Goal: Task Accomplishment & Management: Use online tool/utility

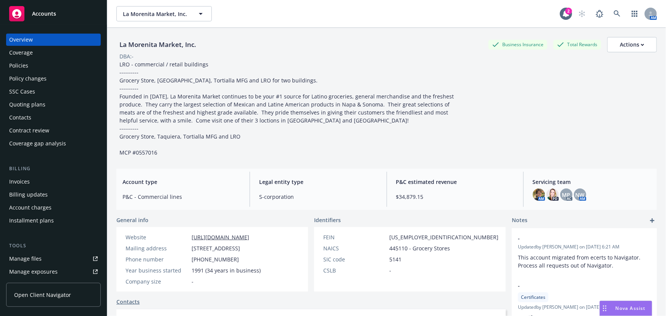
click at [59, 10] on div "Accounts" at bounding box center [53, 13] width 88 height 15
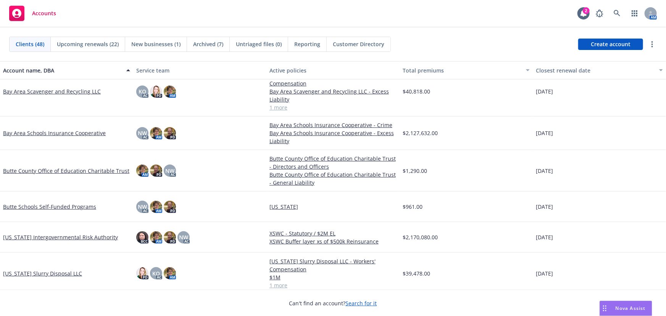
scroll to position [104, 0]
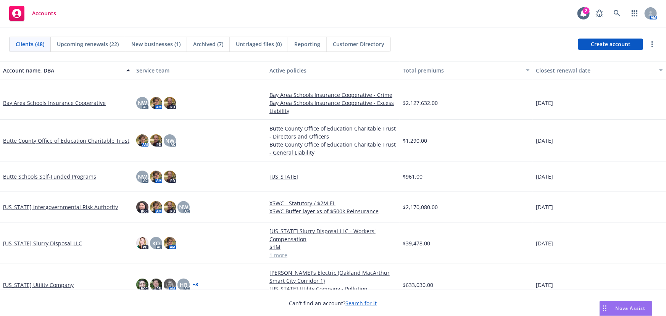
click at [53, 243] on link "[US_STATE] Slurry Disposal LLC" at bounding box center [42, 243] width 79 height 8
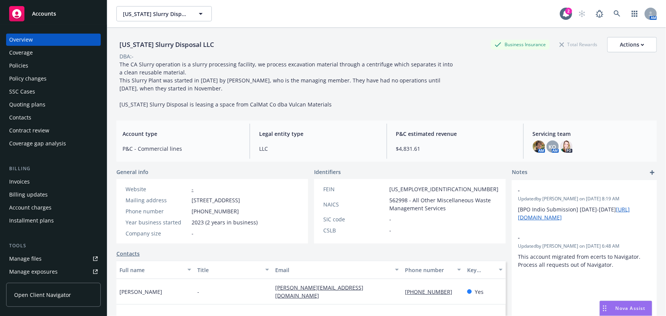
click at [23, 105] on div "Quoting plans" at bounding box center [27, 104] width 36 height 12
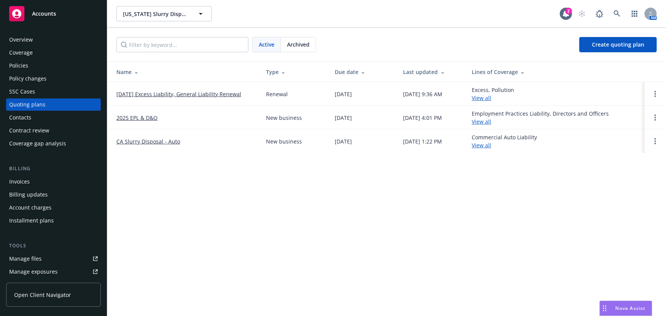
click at [172, 94] on link "11/05/25 Excess Liability, General Liability Renewal" at bounding box center [178, 94] width 125 height 8
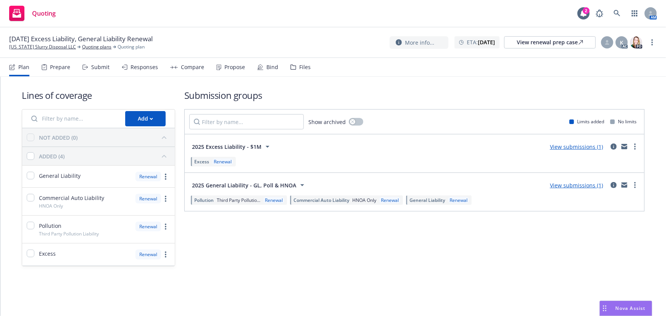
click at [564, 186] on link "View submissions (1)" at bounding box center [576, 185] width 53 height 7
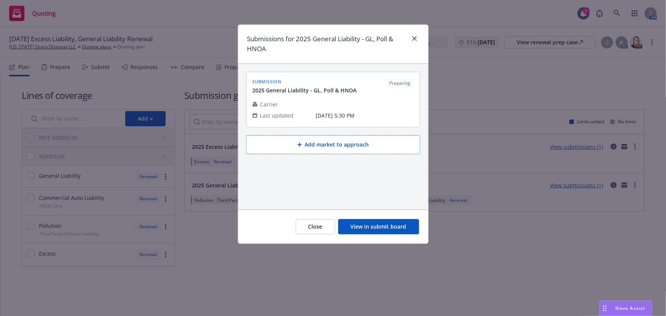
click at [363, 229] on button "View in submit board" at bounding box center [378, 226] width 81 height 15
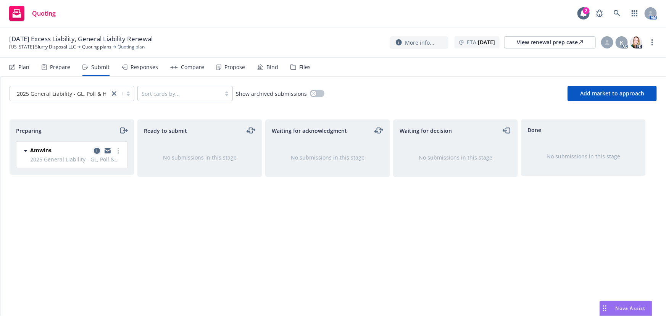
click at [97, 149] on icon "copy logging email" at bounding box center [97, 151] width 6 height 6
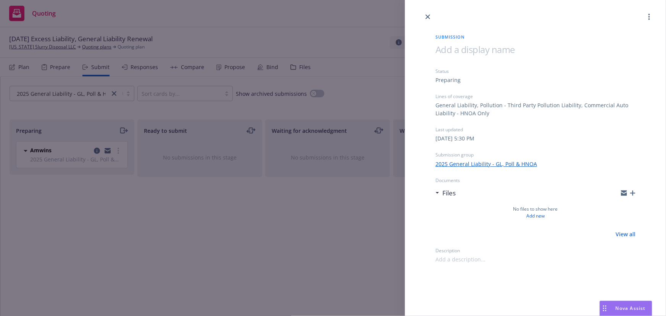
click at [632, 195] on icon "button" at bounding box center [632, 192] width 5 height 5
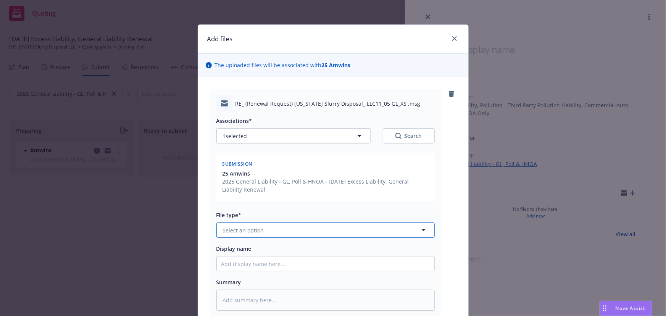
click at [233, 229] on span "Select an option" at bounding box center [243, 230] width 41 height 8
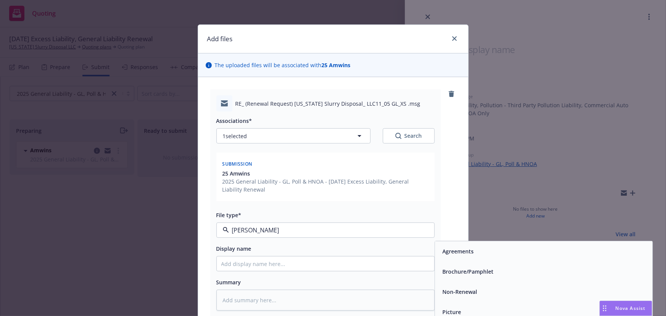
type input "renew"
click at [450, 275] on span "Renewal solicitation" at bounding box center [468, 272] width 53 height 8
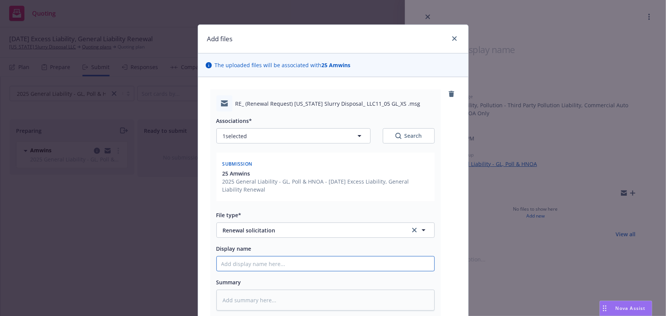
click at [261, 263] on input "Display name" at bounding box center [325, 263] width 217 height 14
type textarea "x"
type input "E"
type textarea "x"
type input "EM"
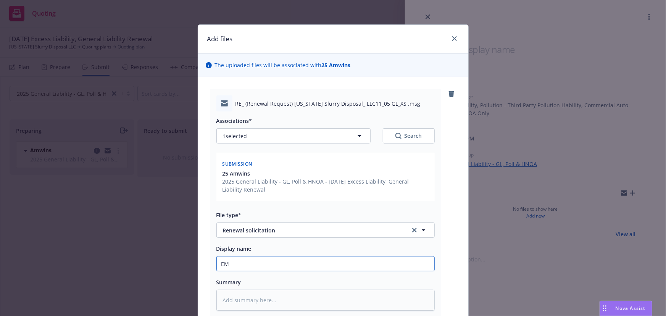
type textarea "x"
type input "EMF"
type textarea "x"
type input "EMFC"
type textarea "x"
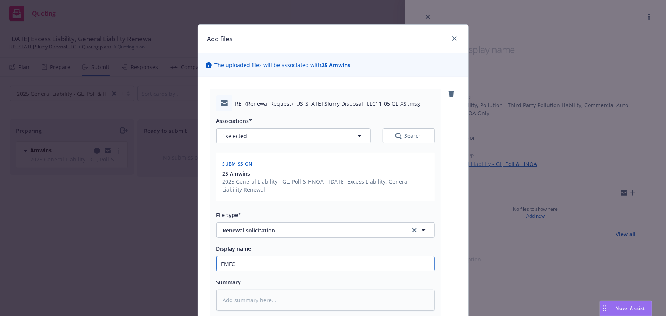
type input "EMFC"
type textarea "x"
type input "EMFC -"
type textarea "x"
type input "EMFC -"
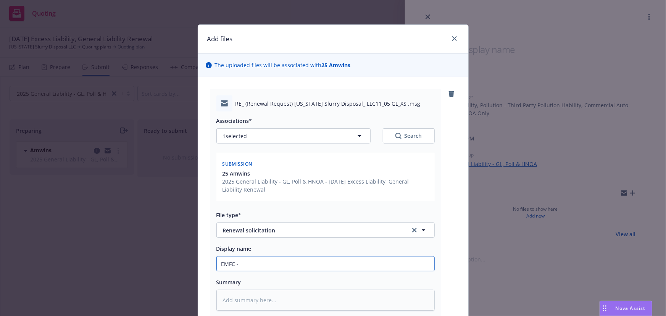
type textarea "x"
type input "EMFC - re"
type textarea "x"
type input "EMFC - ren"
type textarea "x"
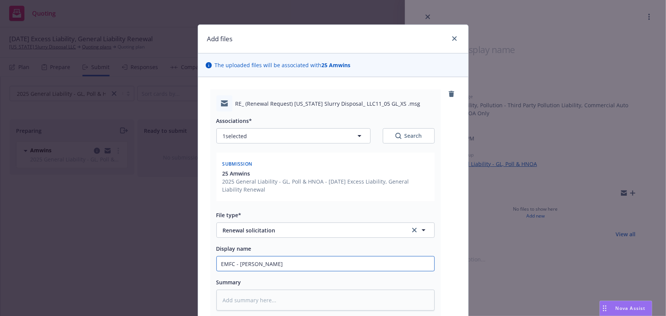
type input "EMFC - renew"
type textarea "x"
type input "EMFC - renewa"
type textarea "x"
type input "EMFC - renewal"
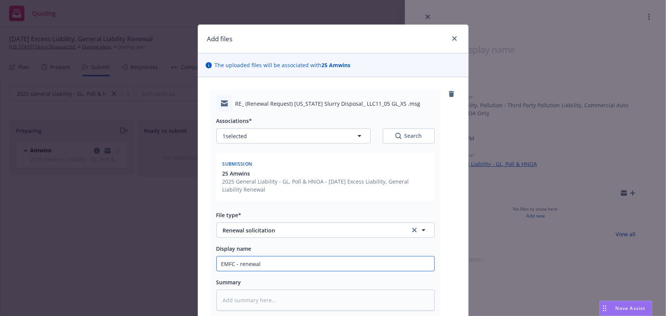
type textarea "x"
type input "EMFC - renewal"
type textarea "x"
type input "EMFC - renewal s"
type textarea "x"
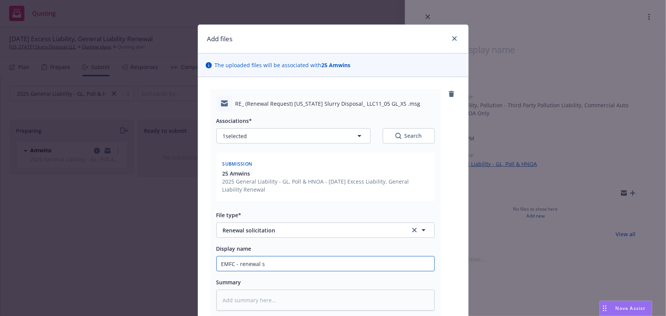
type input "EMFC - renewal so"
type textarea "x"
type input "EMFC - renewal sol"
type textarea "x"
type input "EMFC - renewal soli"
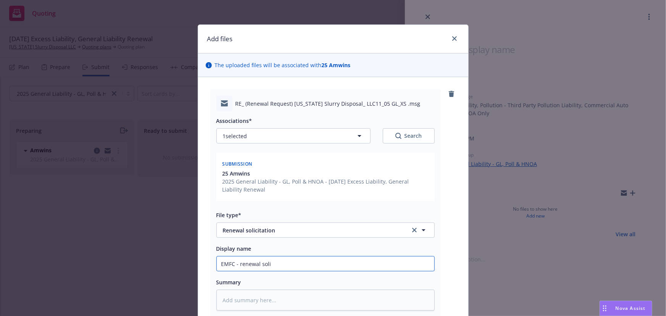
type textarea "x"
type input "EMFC - renewal solic"
type textarea "x"
type input "EMFC - renewal solici"
type textarea "x"
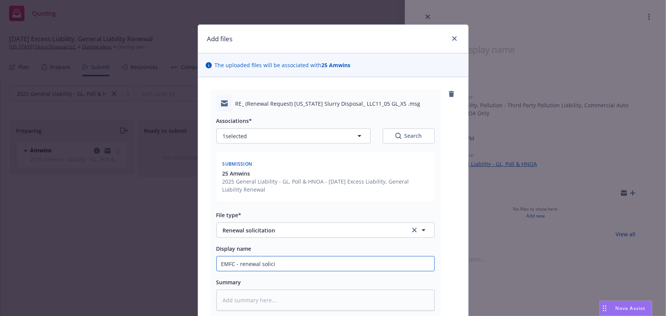
type input "EMFC - renewal solicit"
type textarea "x"
type input "EMFC - renewal solicita"
type textarea "x"
type input "EMFC - renewal solicitat"
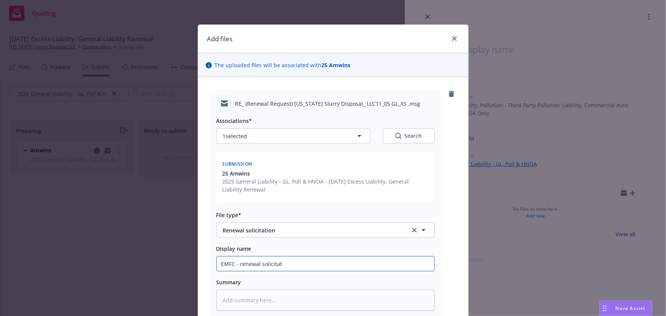
type textarea "x"
type input "EMFC - renewal solicitatio"
type textarea "x"
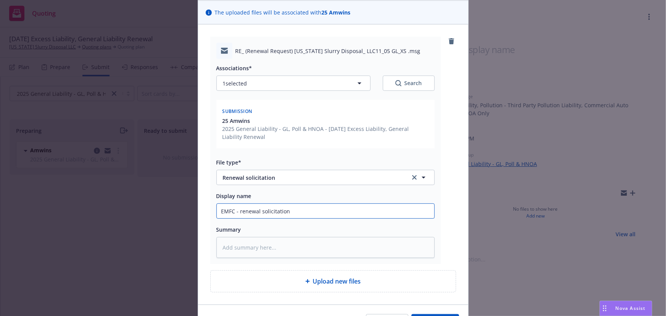
scroll to position [99, 0]
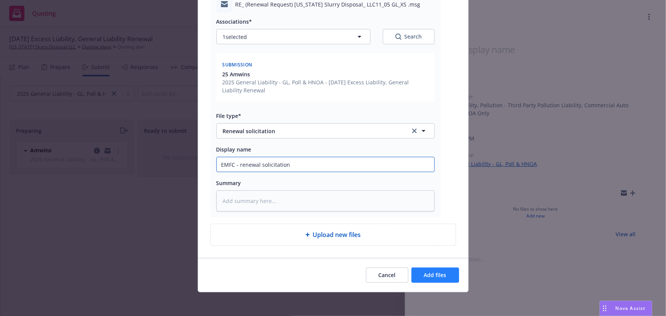
type input "EMFC - renewal solicitation"
click at [433, 275] on span "Add files" at bounding box center [435, 274] width 23 height 7
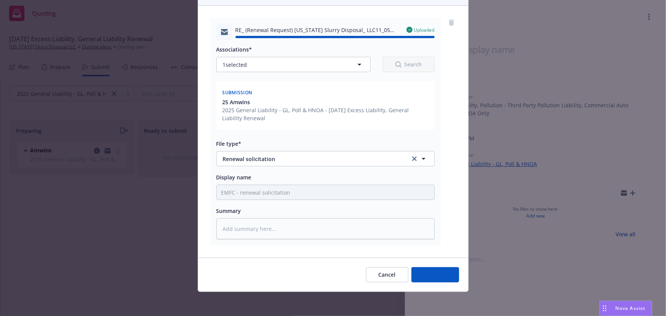
type textarea "x"
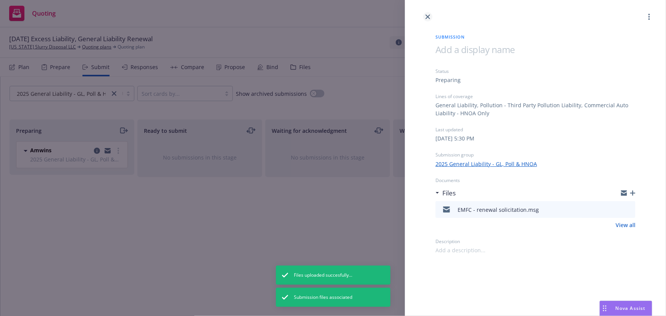
click at [425, 19] on link "close" at bounding box center [427, 16] width 9 height 9
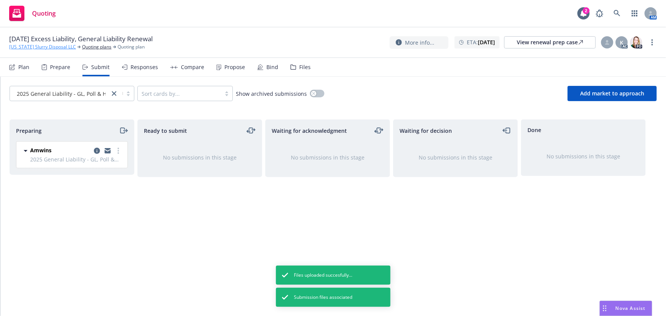
click at [46, 45] on link "California Slurry Disposal LLC" at bounding box center [42, 46] width 67 height 7
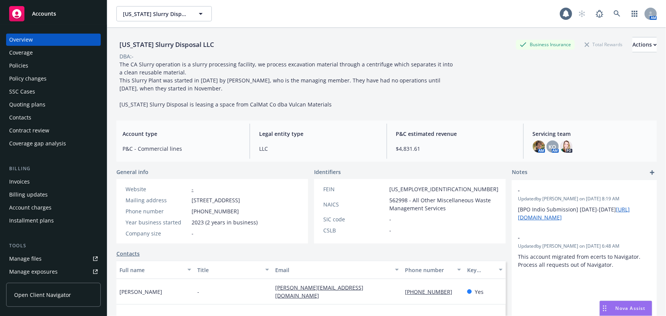
click at [19, 65] on div "Policies" at bounding box center [18, 65] width 19 height 12
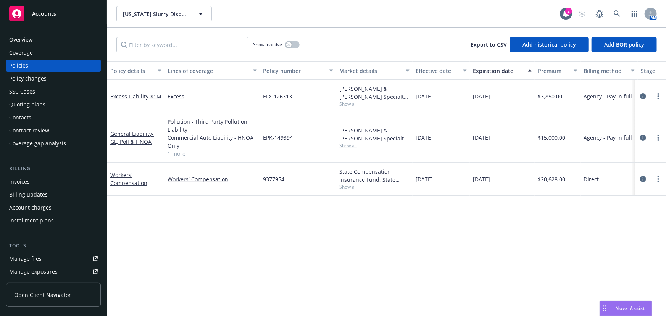
click at [25, 41] on div "Overview" at bounding box center [21, 40] width 24 height 12
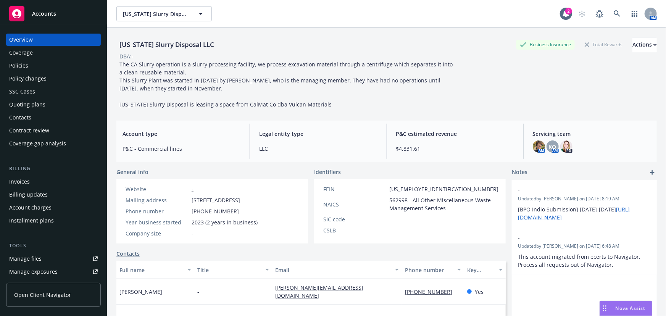
click at [26, 66] on div "Policies" at bounding box center [18, 65] width 19 height 12
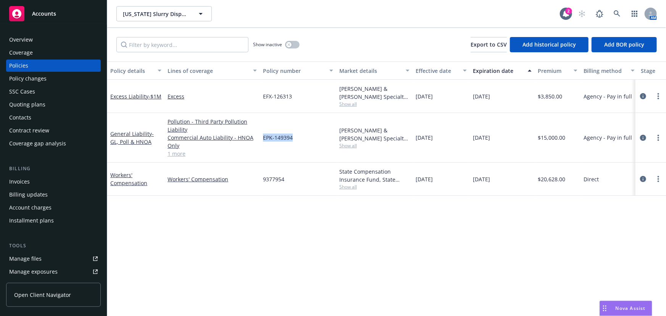
drag, startPoint x: 262, startPoint y: 139, endPoint x: 293, endPoint y: 141, distance: 31.3
click at [293, 141] on div "EPK-149394" at bounding box center [298, 138] width 76 height 50
copy span "EPK-149394"
click at [641, 138] on icon "circleInformation" at bounding box center [643, 138] width 6 height 6
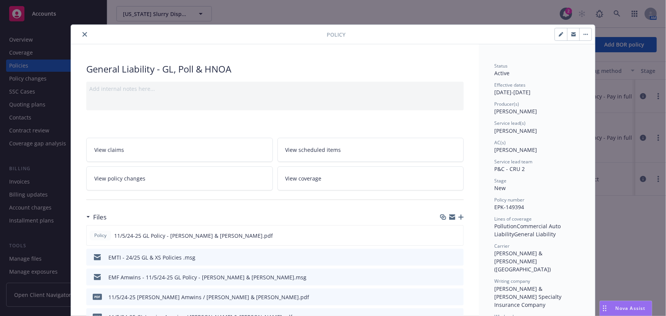
click at [337, 179] on link "View coverage" at bounding box center [370, 178] width 186 height 24
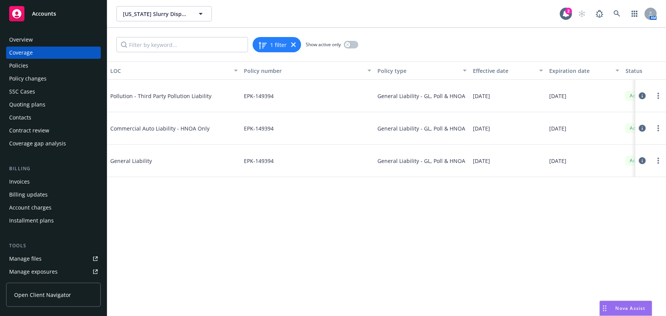
click at [640, 92] on icon at bounding box center [641, 95] width 7 height 7
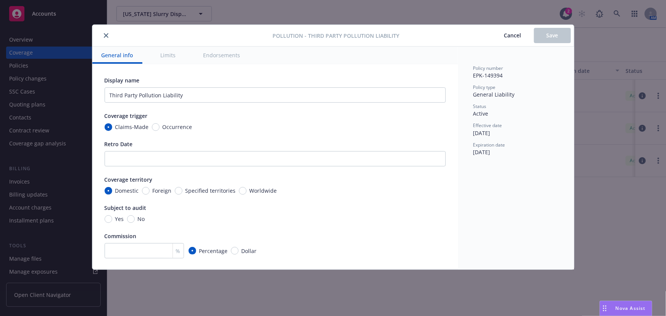
click at [104, 34] on icon "close" at bounding box center [106, 35] width 5 height 5
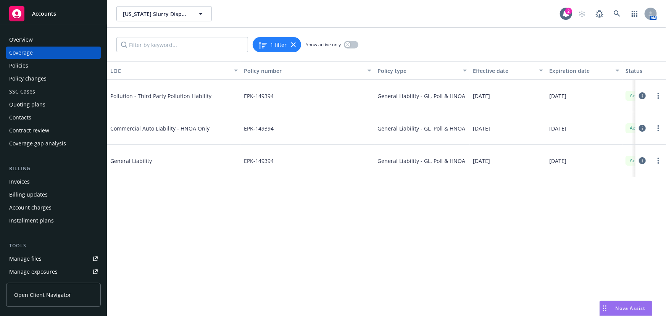
click at [28, 65] on div "Policies" at bounding box center [53, 65] width 88 height 12
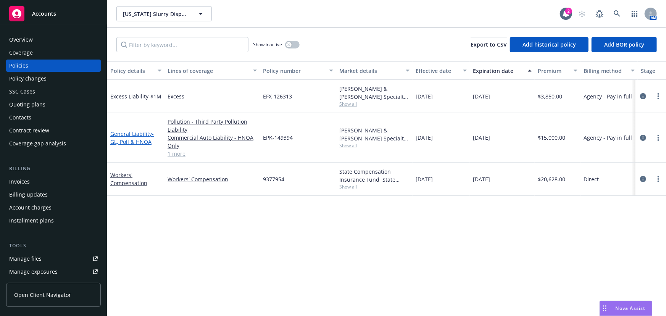
click at [123, 143] on span "- GL, Poll & HNOA" at bounding box center [131, 137] width 43 height 15
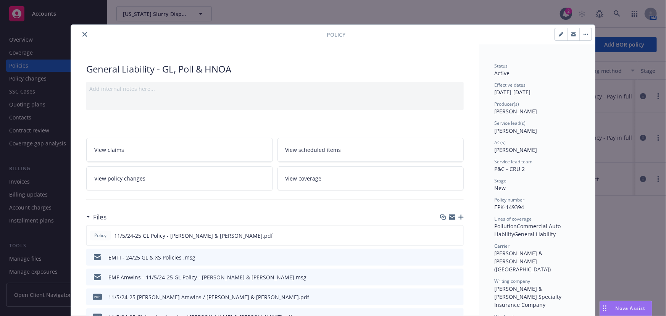
scroll to position [23, 0]
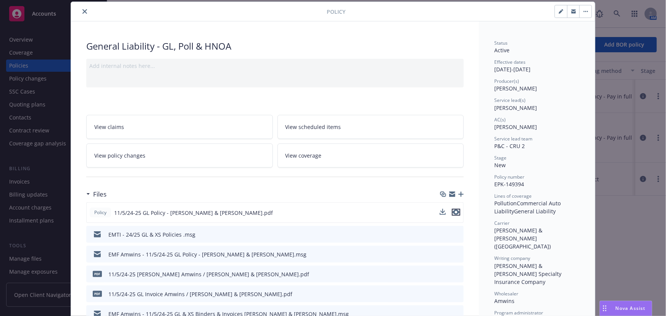
click at [455, 212] on icon "preview file" at bounding box center [455, 211] width 7 height 5
click at [80, 11] on button "close" at bounding box center [84, 11] width 9 height 9
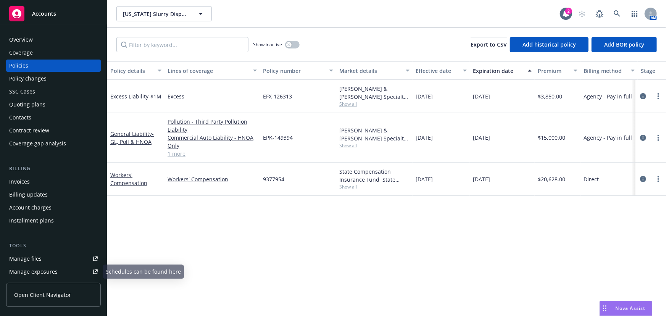
click at [27, 260] on div "Manage files" at bounding box center [25, 258] width 32 height 12
click at [51, 14] on span "Accounts" at bounding box center [44, 14] width 24 height 6
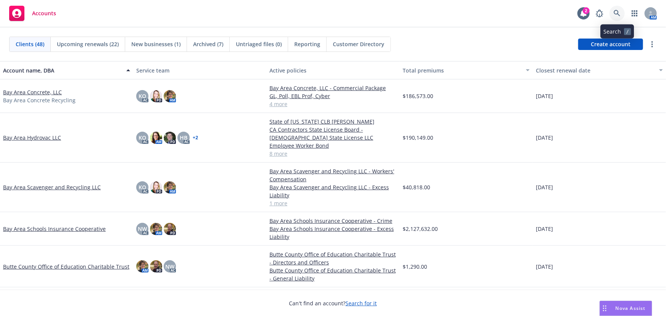
click at [618, 9] on link at bounding box center [616, 13] width 15 height 15
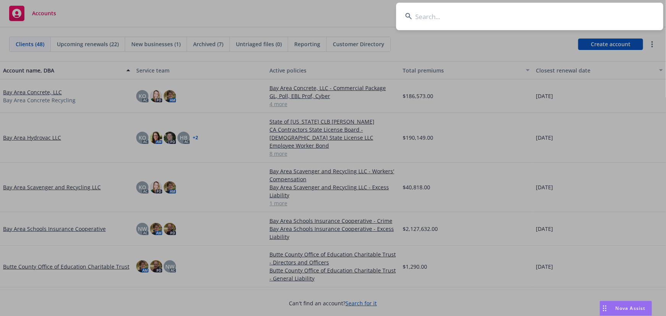
click at [472, 15] on input at bounding box center [529, 16] width 267 height 27
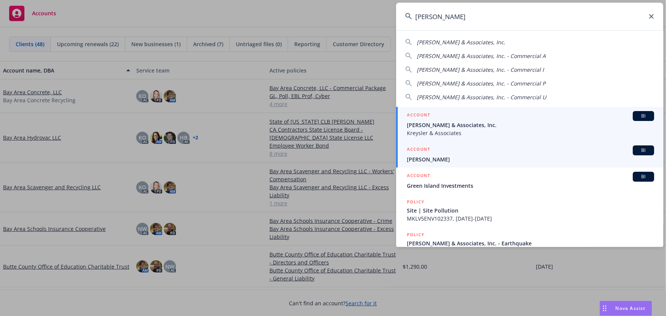
type input "william kreysler"
click at [469, 125] on span "William Kreysler & Associates, Inc." at bounding box center [530, 125] width 247 height 8
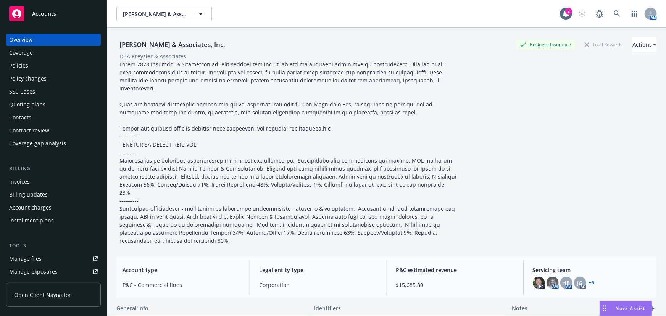
click at [589, 280] on link "+ 5" at bounding box center [591, 282] width 5 height 5
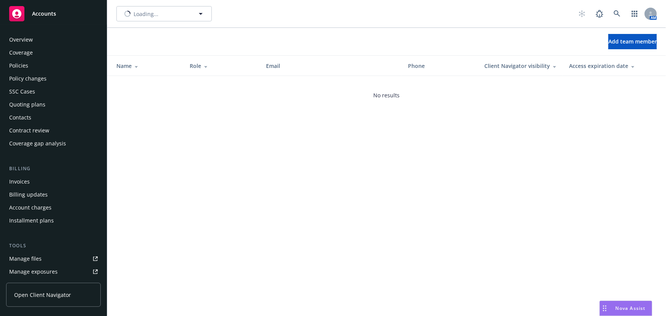
scroll to position [181, 0]
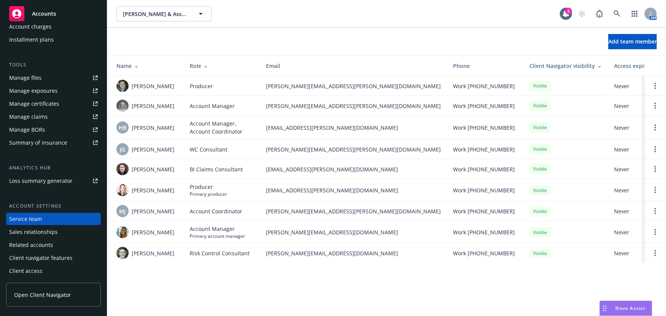
click at [155, 213] on span "[PERSON_NAME]" at bounding box center [153, 211] width 43 height 8
click at [125, 212] on span "MJ" at bounding box center [122, 211] width 6 height 8
click at [175, 237] on div "[PERSON_NAME]" at bounding box center [146, 232] width 61 height 12
click at [121, 232] on img at bounding box center [122, 232] width 12 height 12
click at [658, 232] on link "Open options" at bounding box center [654, 231] width 9 height 9
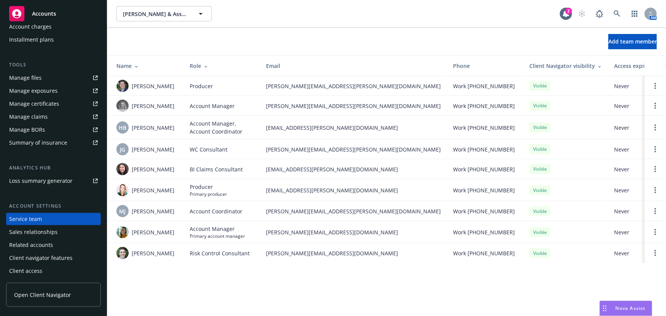
click at [519, 299] on div "William Kreysler & Associates, Inc. William Kreysler & Associates, Inc. 2 AM Ad…" at bounding box center [386, 158] width 558 height 316
drag, startPoint x: 266, startPoint y: 233, endPoint x: 317, endPoint y: 236, distance: 51.6
click at [317, 236] on td "sally@newfront.com" at bounding box center [353, 232] width 187 height 22
copy span "sally@newfront.com"
drag, startPoint x: 265, startPoint y: 212, endPoint x: 335, endPoint y: 213, distance: 69.8
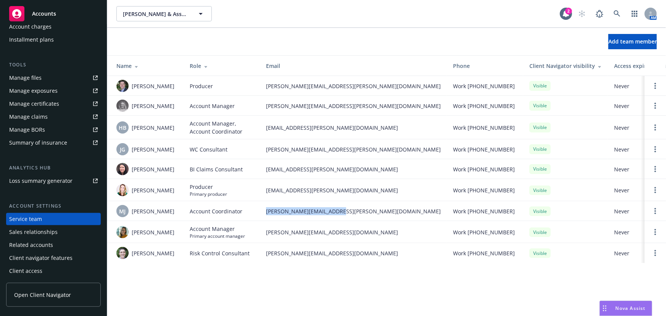
click at [335, 213] on span "michael.jose@newfront.com" at bounding box center [353, 211] width 175 height 8
copy span "michael.jose@newfront.com"
click at [45, 15] on span "Accounts" at bounding box center [44, 14] width 24 height 6
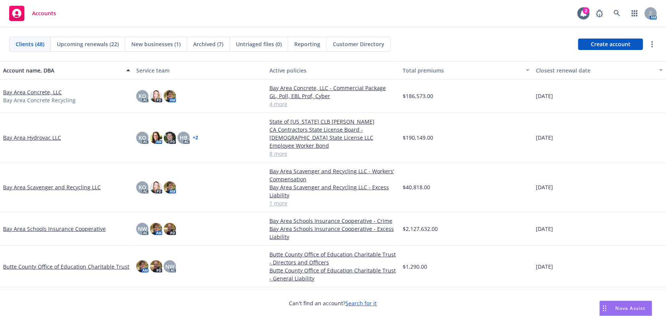
scroll to position [138, 0]
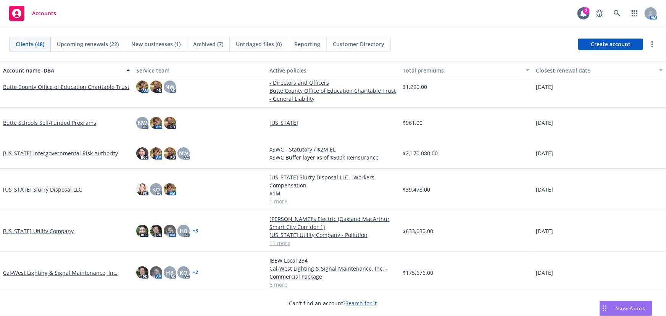
click at [54, 152] on link "[US_STATE] Intergovernmental Risk Authority" at bounding box center [60, 153] width 115 height 8
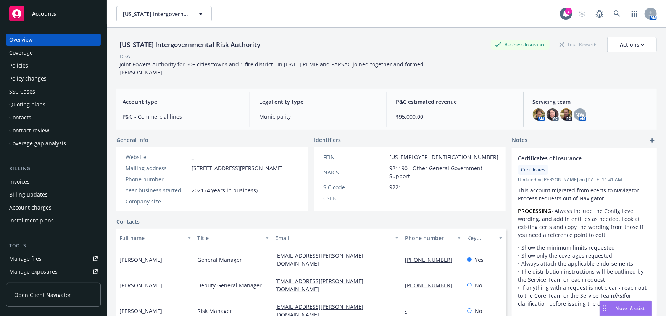
click at [31, 258] on div "Manage files" at bounding box center [25, 258] width 32 height 12
click at [39, 11] on span "Accounts" at bounding box center [44, 14] width 24 height 6
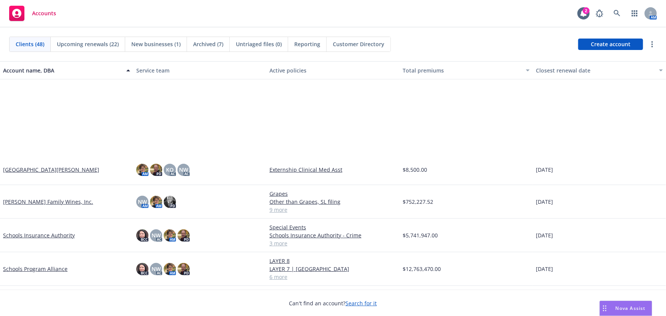
scroll to position [1040, 0]
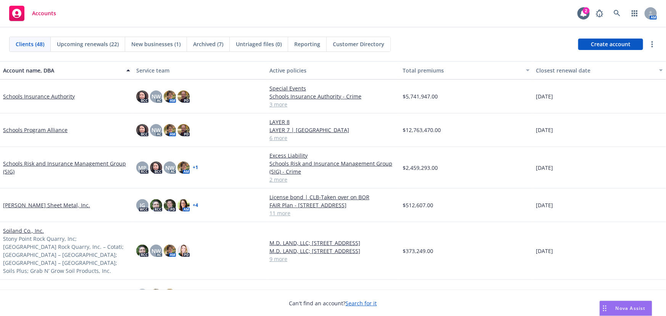
click at [29, 205] on link "Simpson Sheet Metal, Inc." at bounding box center [46, 205] width 87 height 8
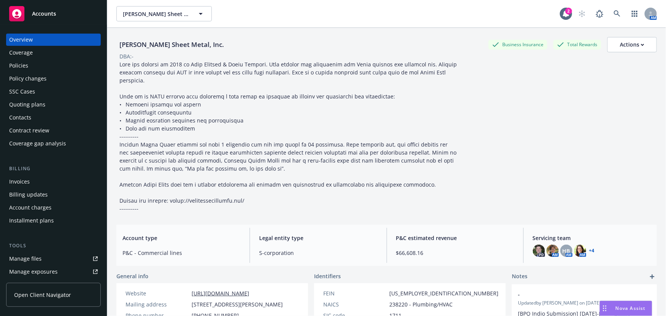
click at [23, 103] on div "Quoting plans" at bounding box center [27, 104] width 36 height 12
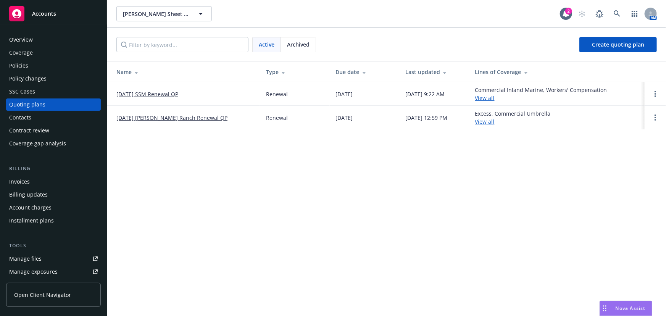
click at [172, 91] on link "10/01/2025 SSM Renewal QP" at bounding box center [147, 94] width 62 height 8
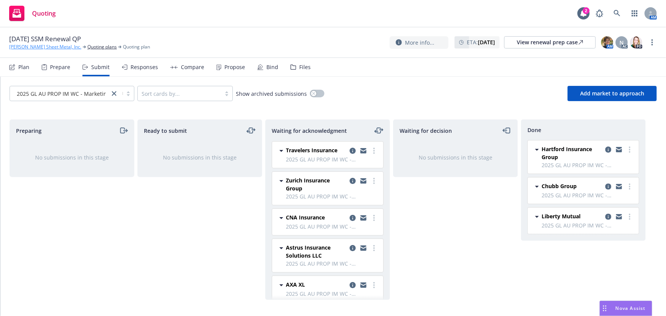
click at [43, 47] on link "[PERSON_NAME] Sheet Metal, Inc." at bounding box center [45, 46] width 72 height 7
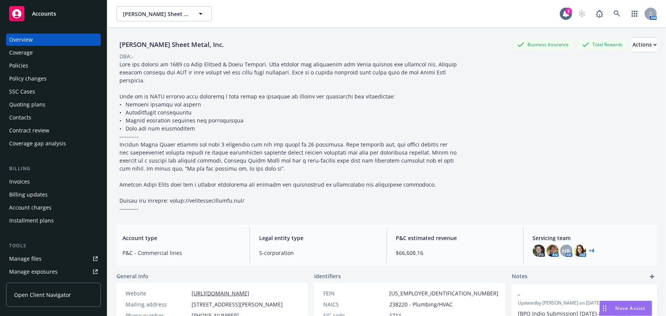
click at [63, 13] on div "Accounts" at bounding box center [53, 13] width 88 height 15
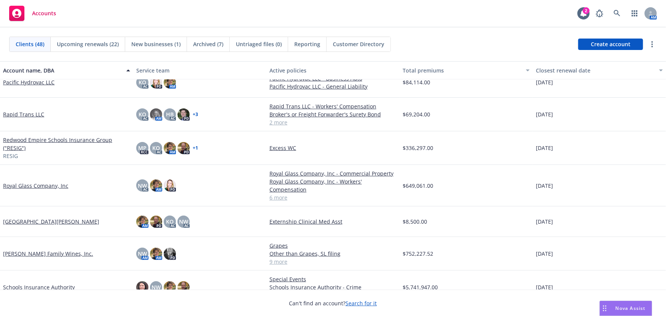
scroll to position [936, 0]
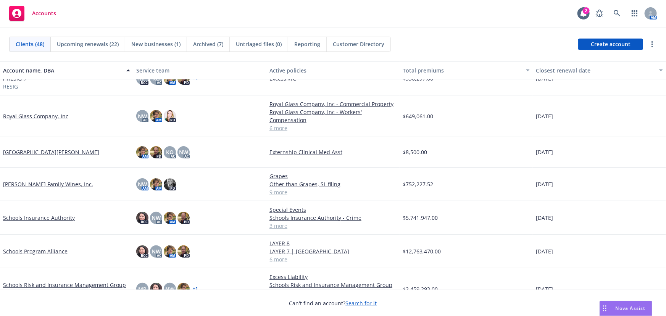
click at [39, 181] on link "[PERSON_NAME] Family Wines, Inc." at bounding box center [48, 184] width 90 height 8
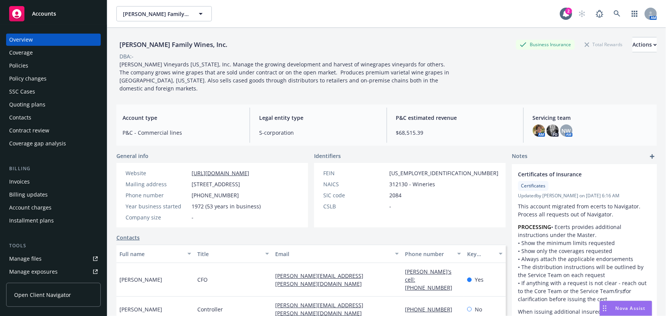
click at [28, 103] on div "Quoting plans" at bounding box center [27, 104] width 36 height 12
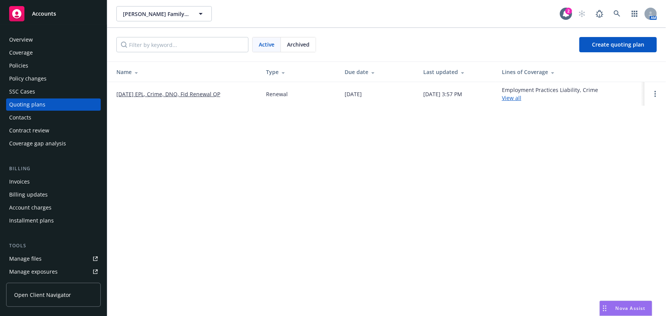
click at [156, 93] on link "[DATE] EPL, Crime, DNO, Fid Renewal QP" at bounding box center [168, 94] width 104 height 8
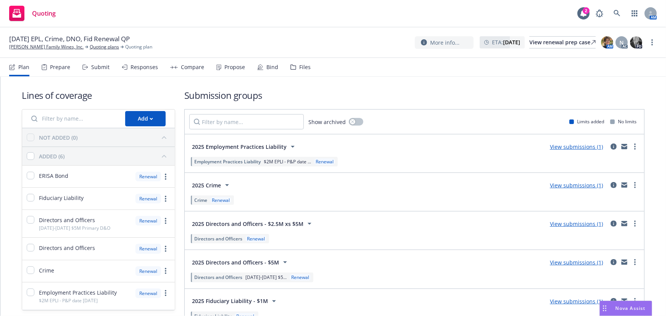
click at [581, 186] on link "View submissions (1)" at bounding box center [576, 185] width 53 height 7
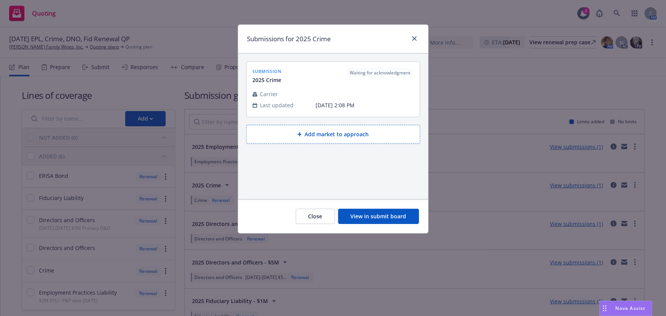
click at [381, 214] on button "View in submit board" at bounding box center [378, 216] width 81 height 15
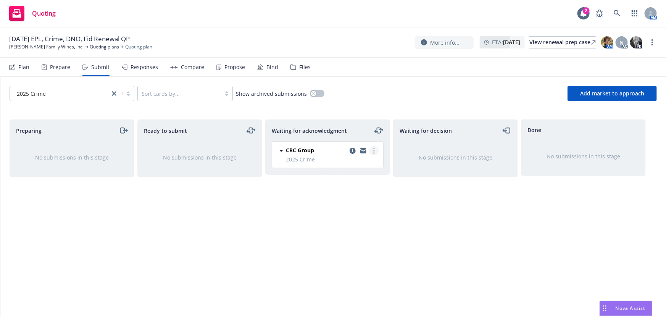
click at [374, 152] on icon "more" at bounding box center [374, 151] width 2 height 6
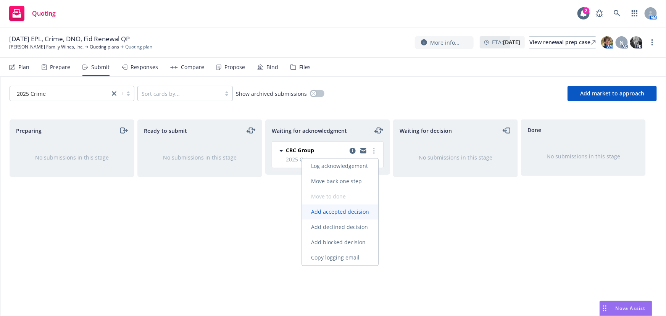
click at [356, 210] on span "Add accepted decision" at bounding box center [340, 211] width 76 height 7
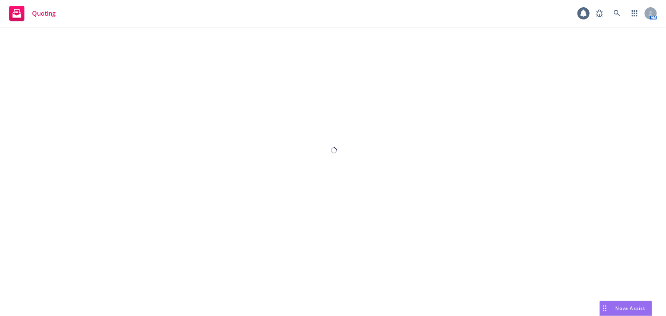
select select "12"
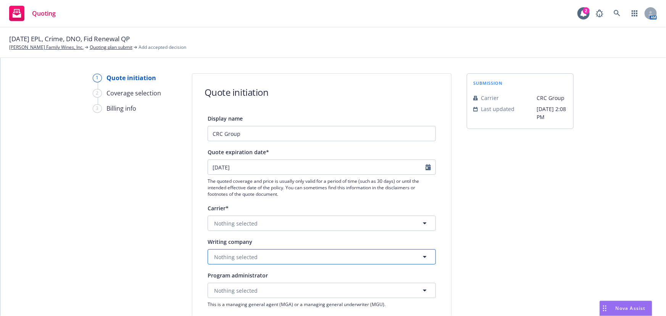
click at [246, 259] on span "Nothing selected" at bounding box center [235, 257] width 43 height 8
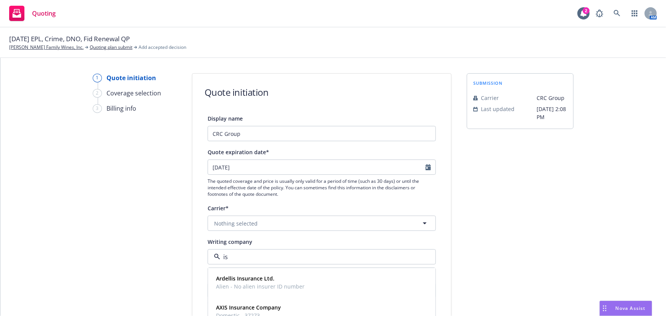
type input "i"
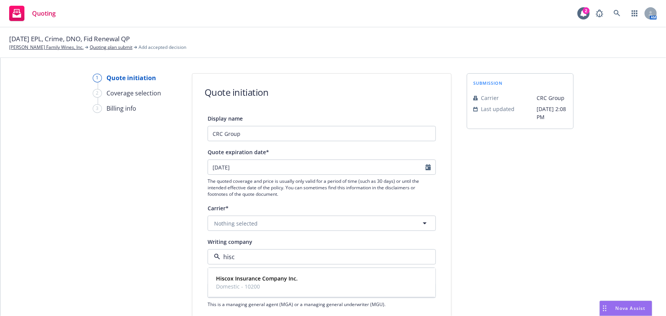
type input "hisco"
click at [255, 283] on span "Domestic - 10200" at bounding box center [257, 287] width 82 height 8
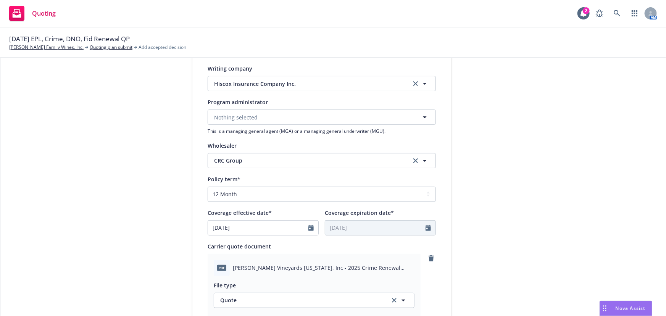
scroll to position [312, 0]
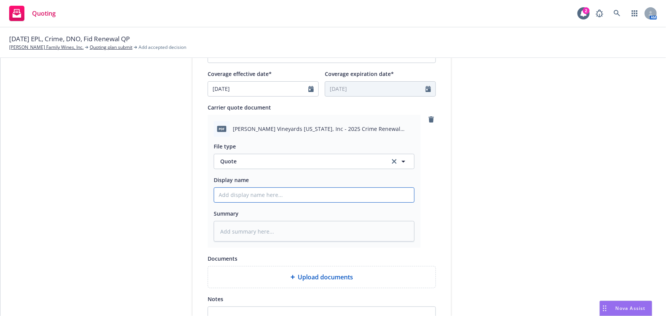
click at [229, 194] on input "Display name" at bounding box center [314, 195] width 200 height 14
type textarea "x"
type input "H"
type textarea "x"
type input "Hi"
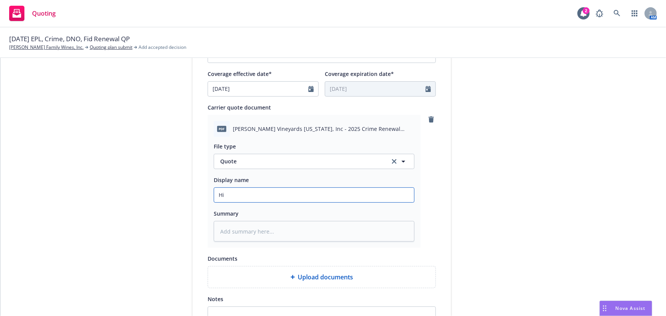
type textarea "x"
type input "His"
type textarea "x"
type input "Hisc"
type textarea "x"
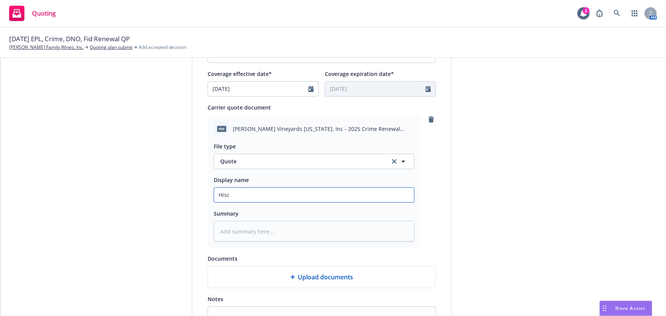
type input "Hisco"
type textarea "x"
type input "Hiscox"
type textarea "x"
type input "Hiscox"
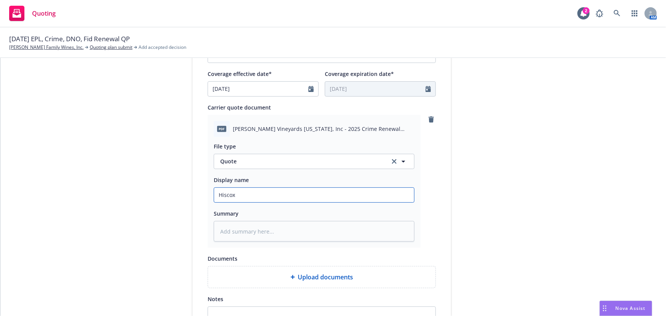
type textarea "x"
type input "Hiscox ("
type textarea "x"
type input "[PERSON_NAME] (i"
type textarea "x"
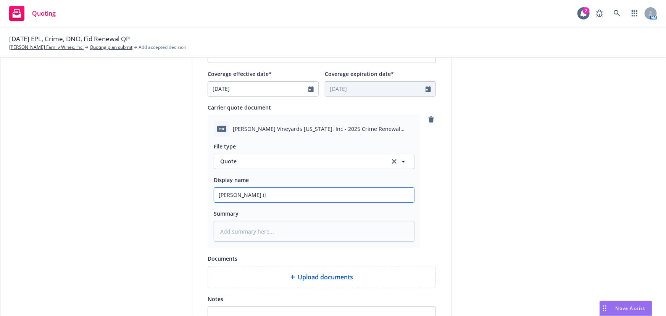
type input "Hiscox (in"
type textarea "x"
type input "Hiscox (inc"
type textarea "x"
type input "Hiscox (incu"
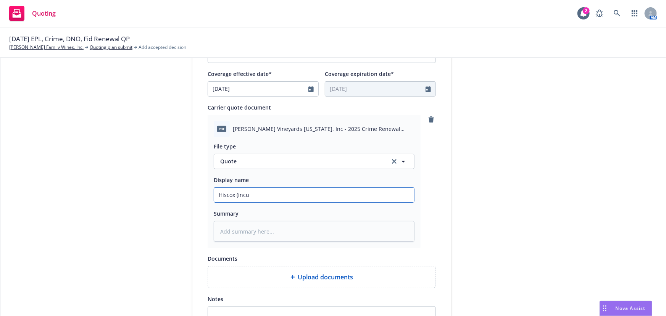
type textarea "x"
type input "Hiscox (incum"
type textarea "x"
type input "Hiscox (incumb"
type textarea "x"
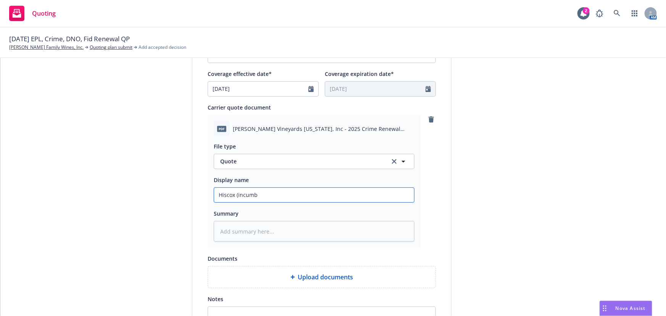
type input "Hiscox (incumbe"
type textarea "x"
type input "Hiscox (incumben"
type textarea "x"
type input "[PERSON_NAME] (incumbent"
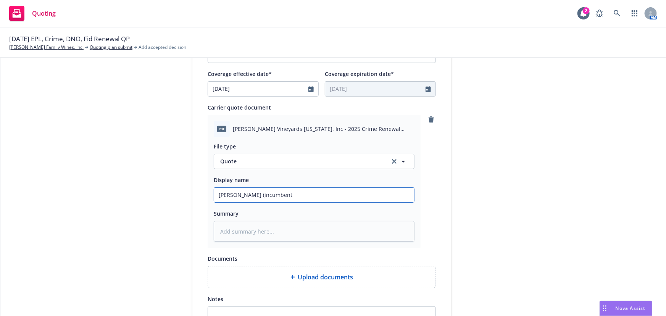
type textarea "x"
type input "[PERSON_NAME] (incumbent)"
type textarea "x"
type input "[PERSON_NAME] (incumbent)"
type textarea "x"
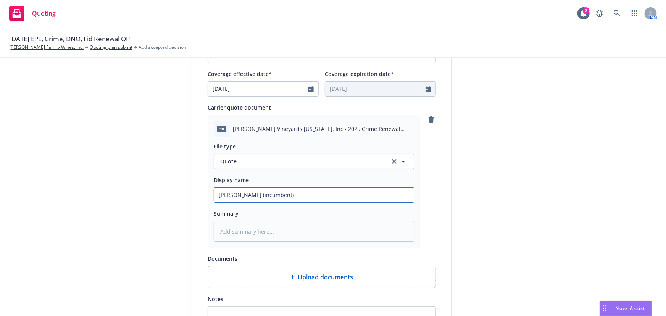
type input "[PERSON_NAME] (incumbent) q"
type textarea "x"
type input "[PERSON_NAME] (incumbent) qu"
type textarea "x"
type input "[PERSON_NAME] (incumbent) quo"
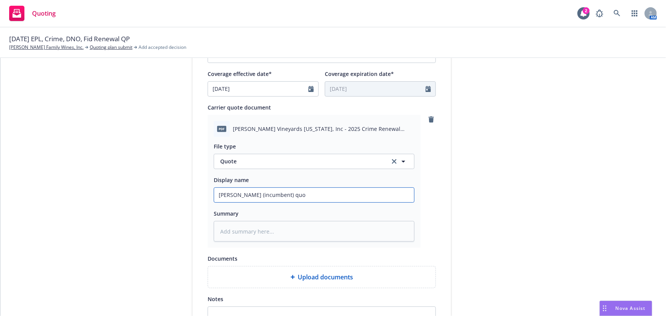
type textarea "x"
type input "[PERSON_NAME] (incumbent) quot"
type textarea "x"
type input "[PERSON_NAME] (incumbent) quote"
type textarea "x"
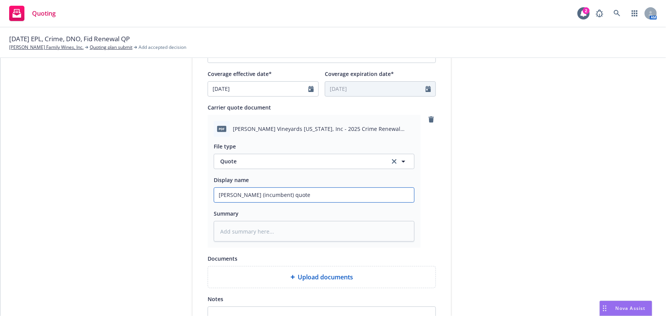
type input "[PERSON_NAME] (incumbent) quote"
type textarea "x"
type input "[PERSON_NAME] (incumbent) quote $"
type textarea "x"
type input "[PERSON_NAME] (incumbent) quote $6"
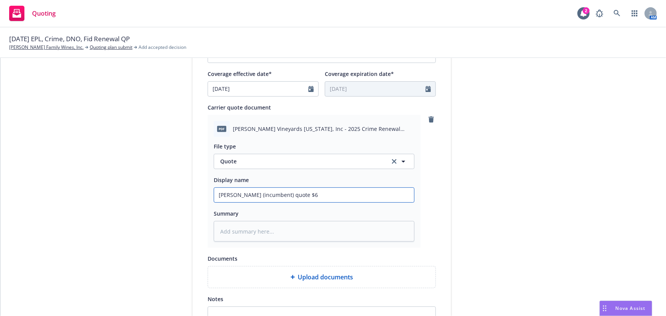
type textarea "x"
type input "[PERSON_NAME] (incumbent) quote $6,"
type textarea "x"
type input "[PERSON_NAME] (incumbent) quote $6,8"
type textarea "x"
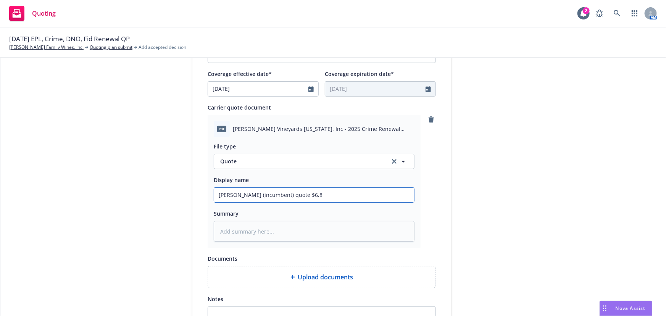
type input "[PERSON_NAME] (incumbent) quote $6,84"
type textarea "x"
type input "[PERSON_NAME] (incumbent) quote $6,845"
type textarea "x"
type input "[PERSON_NAME] (incumbent) quote $6,845"
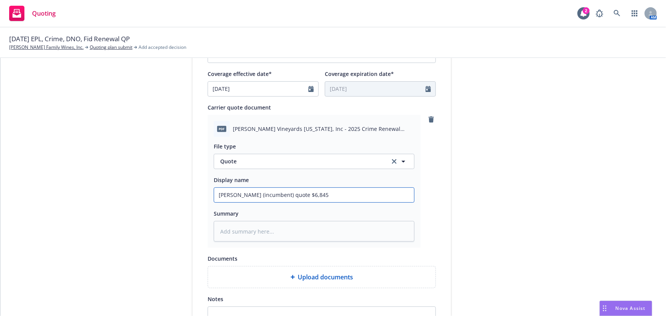
type textarea "x"
type input "[PERSON_NAME] (incumbent) quote $6,845 @"
type textarea "x"
type input "[PERSON_NAME] (incumbent) quote $6,845 @"
type textarea "x"
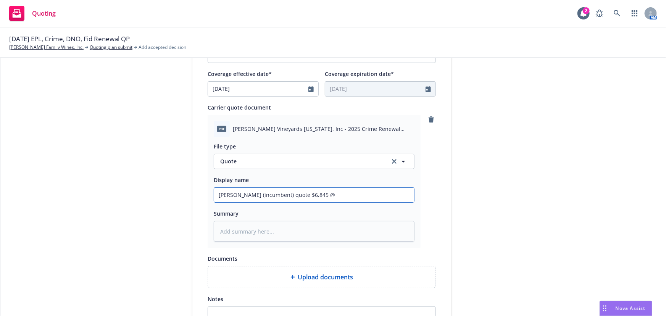
type input "[PERSON_NAME] (incumbent) quote $6,845 @ 1"
type textarea "x"
type input "[PERSON_NAME] (incumbent) quote $6,845 @ 12"
type textarea "x"
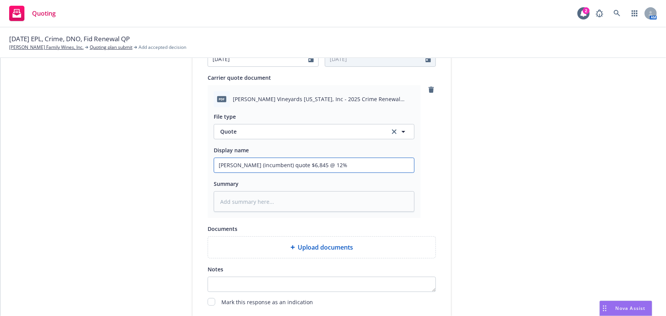
scroll to position [394, 0]
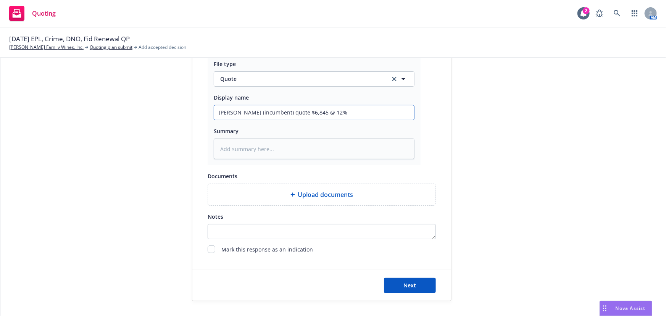
type input "[PERSON_NAME] (incumbent) quote $6,845 @ 12%"
type textarea "x"
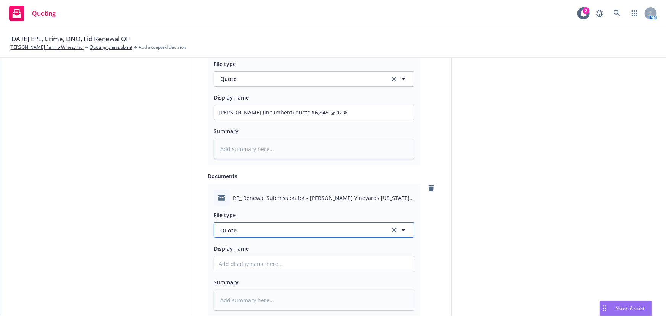
click at [402, 232] on icon "button" at bounding box center [403, 229] width 9 height 9
type input "quoe"
type textarea "x"
type input "quote"
click at [265, 251] on div "Quote received" at bounding box center [314, 251] width 191 height 11
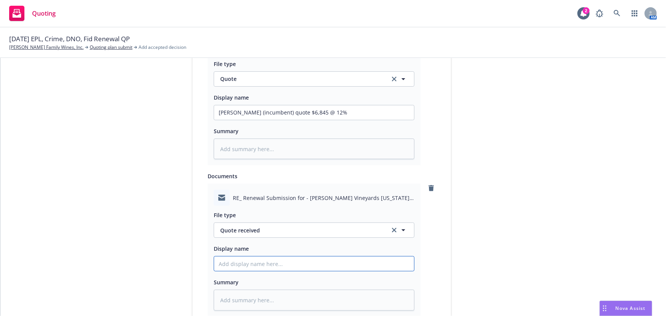
drag, startPoint x: 236, startPoint y: 260, endPoint x: 240, endPoint y: 263, distance: 5.7
click at [236, 120] on input "Display name" at bounding box center [314, 112] width 200 height 14
type textarea "x"
type input "M"
type textarea "x"
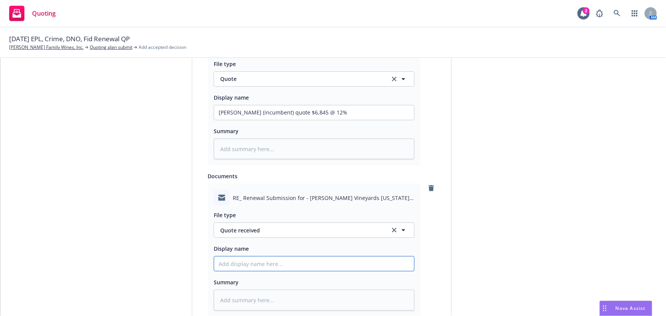
type textarea "x"
type input "E"
type textarea "x"
type input "EM"
type textarea "x"
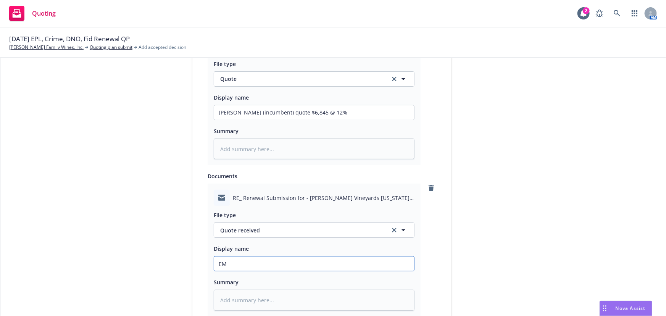
type input "EMF"
type textarea "x"
type input "EMFC"
type textarea "x"
type input "EMFC"
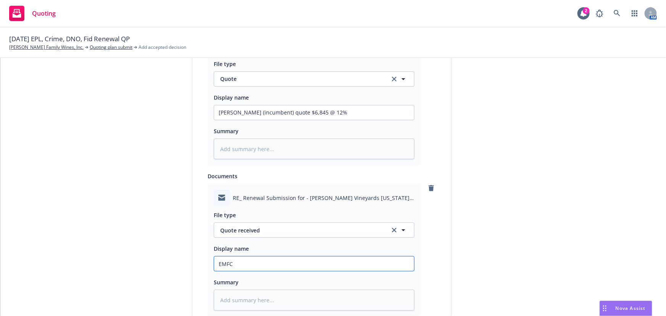
type textarea "x"
type input "EMFC w"
type textarea "x"
type input "EMFC wi"
type textarea "x"
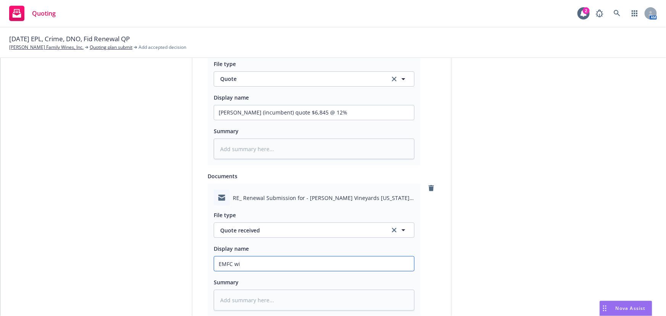
type input "EMFC wit"
type textarea "x"
type input "EMFC with"
type textarea "x"
type input "EMFC with"
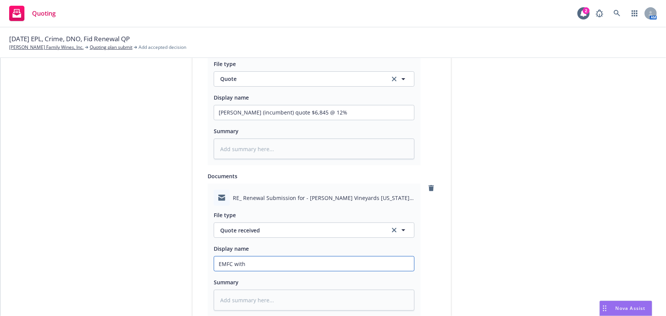
type textarea "x"
type input "EMFC with H"
type textarea "x"
type input "EMFC with Hi"
type textarea "x"
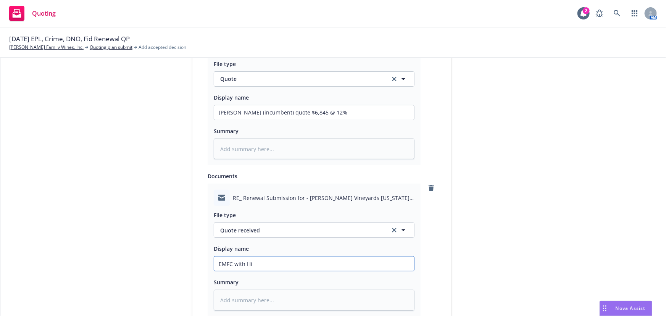
type input "EMFC with His"
type textarea "x"
type input "EMFC with Hisc"
type textarea "x"
type input "EMFC with Hisco"
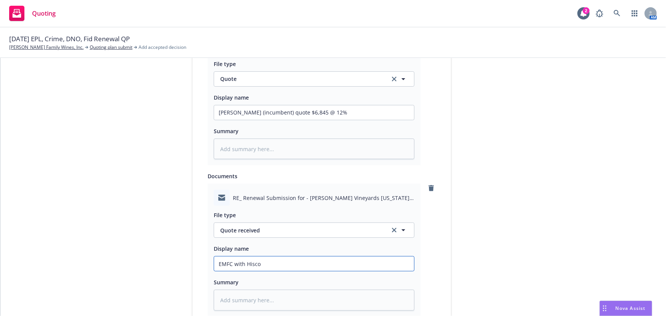
type textarea "x"
type input "EMFC with [PERSON_NAME]"
type textarea "x"
type input "EMFC with [PERSON_NAME]"
type textarea "x"
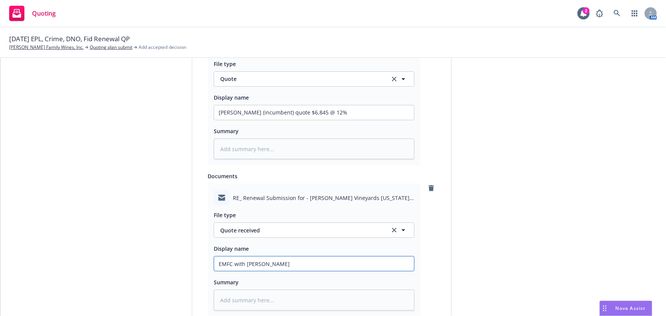
type input "EMFC with [PERSON_NAME]"
type textarea "x"
type input "EMFC with [PERSON_NAME] re"
type textarea "x"
type input "EMFC with [PERSON_NAME]"
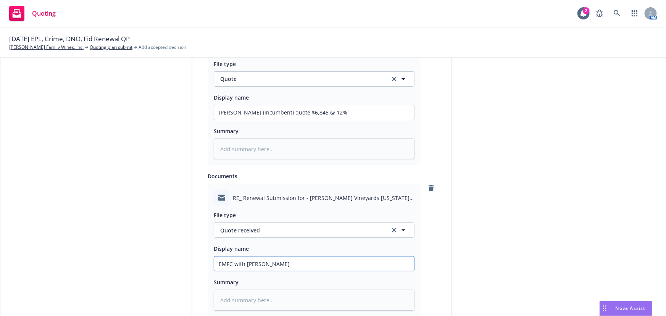
type textarea "x"
type input "EMFC with [PERSON_NAME] re"
type textarea "x"
type input "EMFC with [PERSON_NAME]"
type textarea "x"
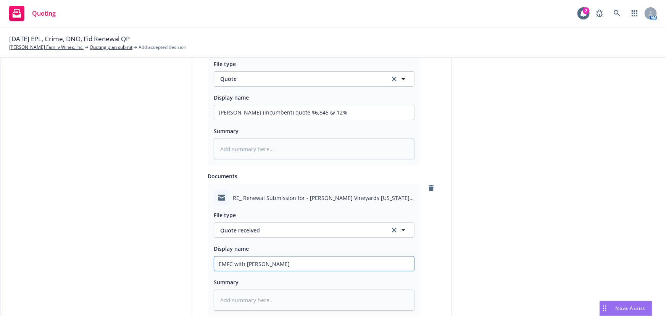
type input "EMFC with [PERSON_NAME]"
type textarea "x"
type input "EMFC with Hiscox c"
type textarea "x"
type input "EMFC with [PERSON_NAME]"
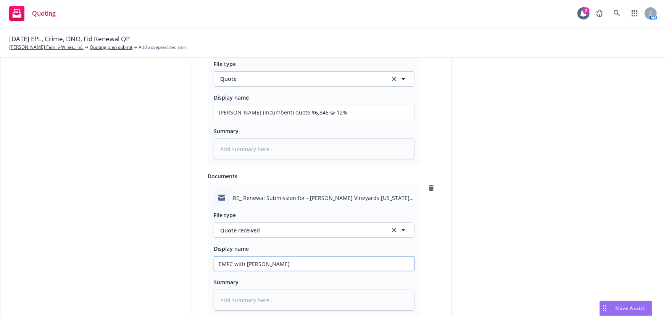
type textarea "x"
type input "EMFC with Hiscox cri"
type textarea "x"
type input "EMFC with Hiscox [PERSON_NAME]"
type textarea "x"
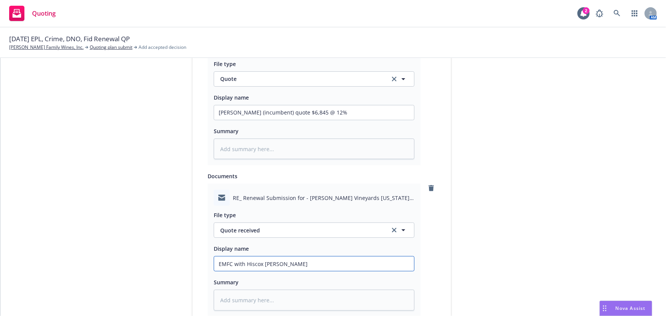
type input "EMFC with Hiscox crime"
type textarea "x"
type input "EMFC with Hiscox crime"
type textarea "x"
type input "EMFC with Hiscox crime r"
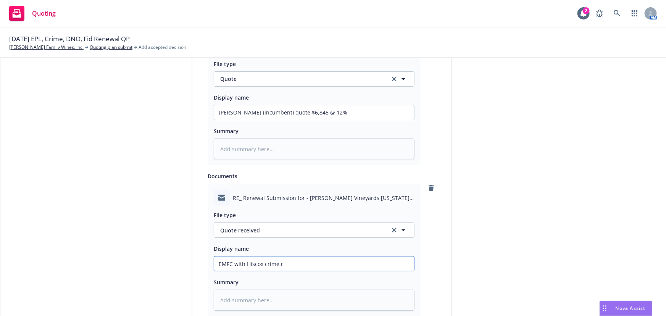
type textarea "x"
type input "EMFC with Hiscox crime re"
type textarea "x"
type input "EMFC with Hiscox crime [PERSON_NAME]"
type textarea "x"
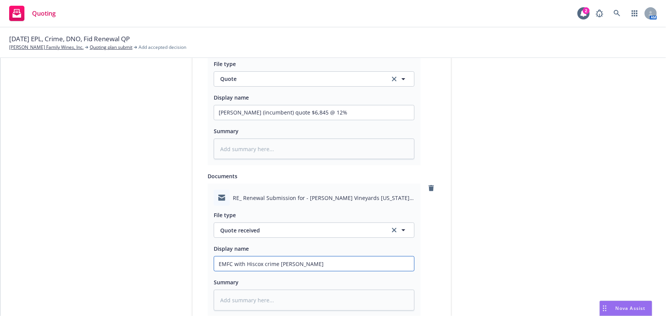
type input "EMFC with Hiscox crime renew"
type textarea "x"
type input "EMFC with Hiscox crime renewa"
type textarea "x"
type input "EMFC with Hiscox crime renewal"
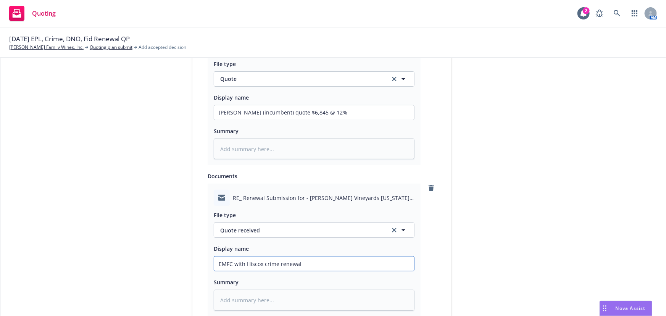
type textarea "x"
type input "EMFC with Hiscox crime renewal"
type textarea "x"
type input "EMFC with Hiscox crime renewal q"
type textarea "x"
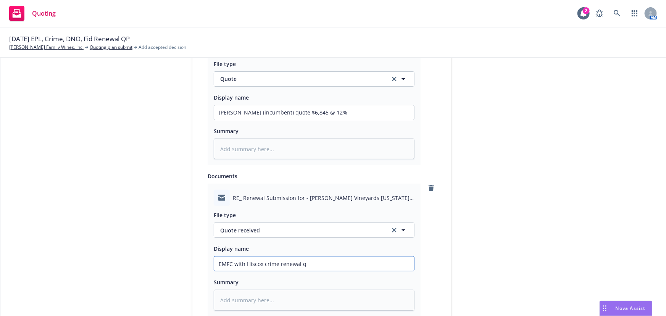
type input "EMFC with Hiscox crime renewal qu"
type textarea "x"
type input "EMFC with Hiscox crime renewal quo"
type textarea "x"
type input "EMFC with Hiscox crime renewal quot"
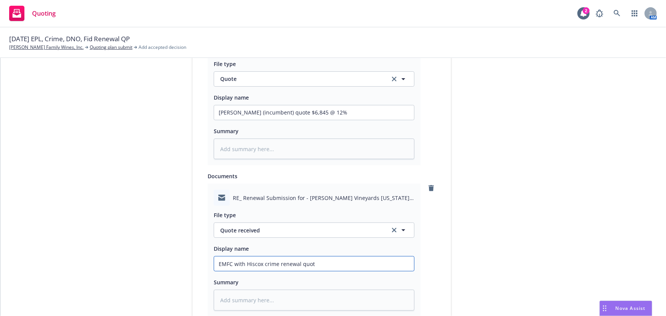
type textarea "x"
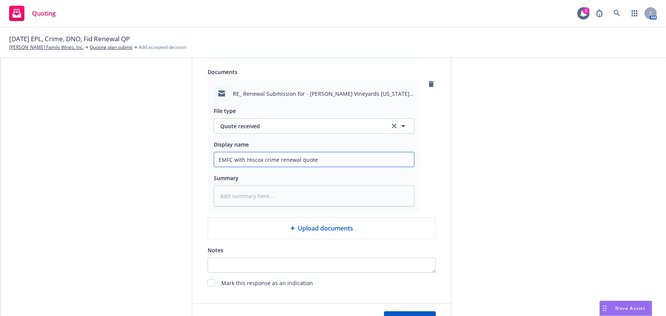
scroll to position [532, 0]
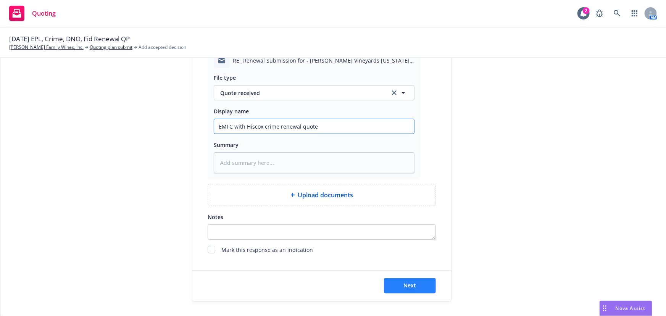
type input "EMFC with Hiscox crime renewal quote"
click at [409, 285] on span "Next" at bounding box center [410, 285] width 13 height 7
type textarea "x"
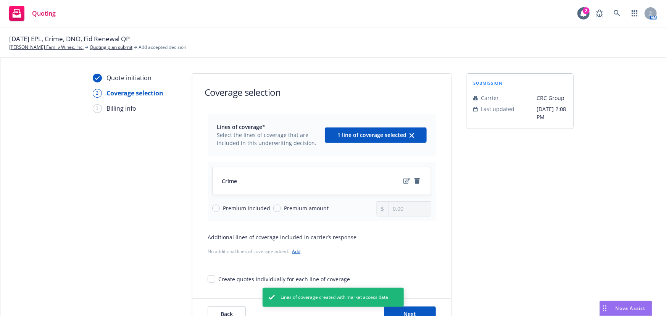
click at [292, 206] on span "Premium amount" at bounding box center [306, 208] width 45 height 8
click at [281, 206] on input "Premium amount" at bounding box center [277, 208] width 8 height 8
radio input "true"
drag, startPoint x: 418, startPoint y: 210, endPoint x: 357, endPoint y: 208, distance: 60.7
click at [362, 208] on div "Premium included Premium amount 0.00" at bounding box center [321, 208] width 219 height 15
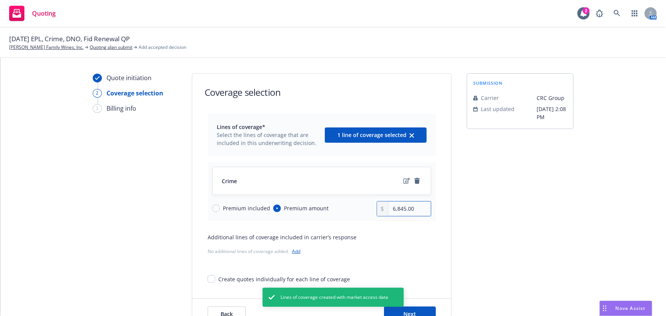
type input "6,845.00"
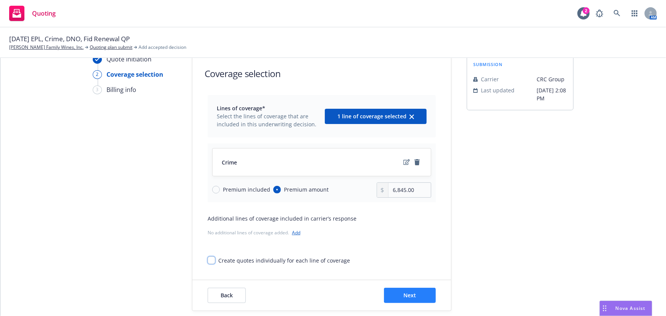
scroll to position [28, 0]
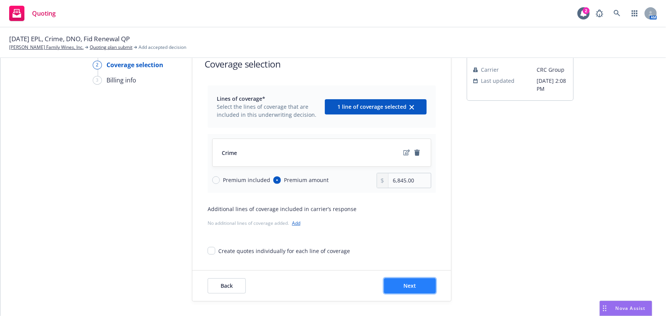
click at [408, 285] on span "Next" at bounding box center [410, 285] width 13 height 7
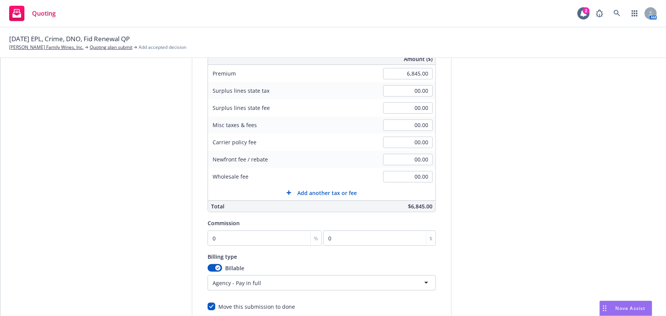
scroll to position [132, 0]
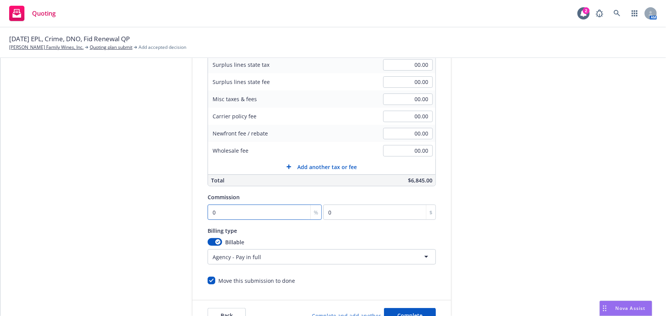
click at [208, 214] on input "0" at bounding box center [264, 211] width 114 height 15
type input "1"
type input "68.45"
type input "12"
type input "821.4"
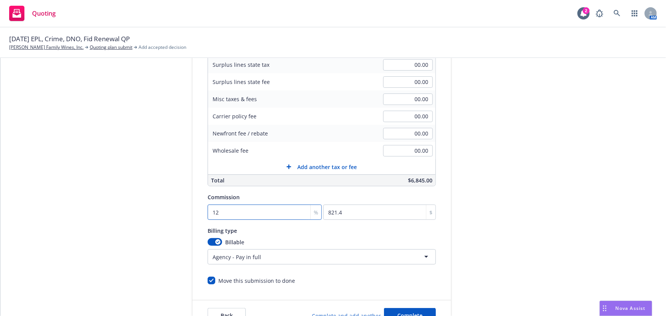
type input "12"
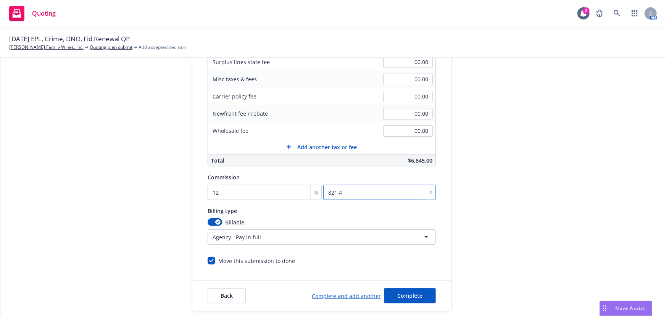
scroll to position [162, 0]
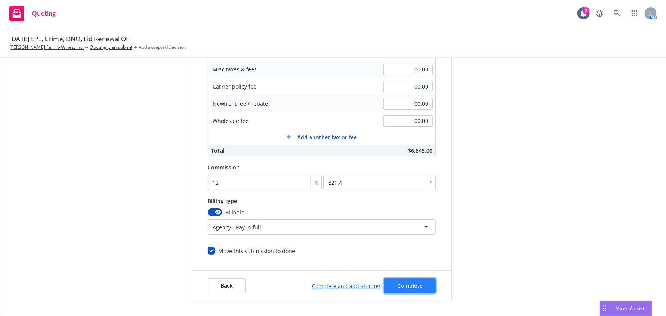
click at [412, 282] on span "Complete" at bounding box center [409, 285] width 25 height 7
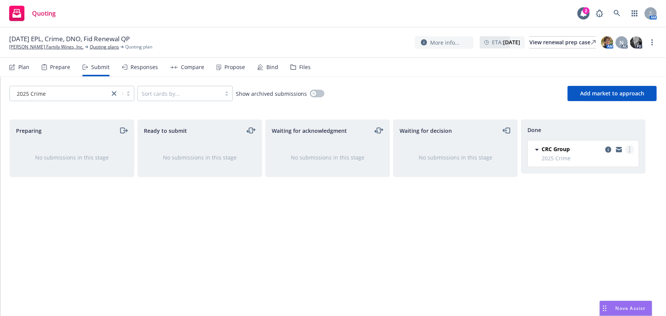
click at [628, 147] on link "more" at bounding box center [629, 149] width 9 height 9
click at [597, 181] on span "Add accepted decision" at bounding box center [595, 180] width 76 height 7
select select "12"
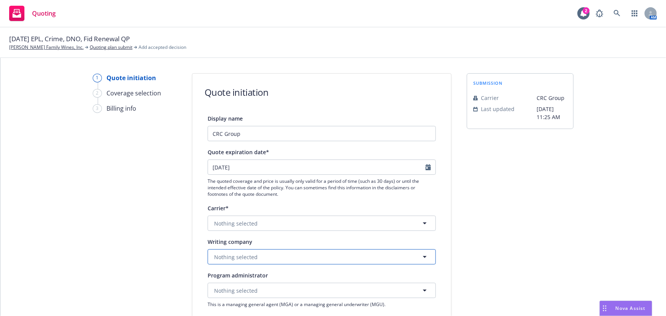
click at [317, 257] on button "Nothing selected" at bounding box center [321, 256] width 228 height 15
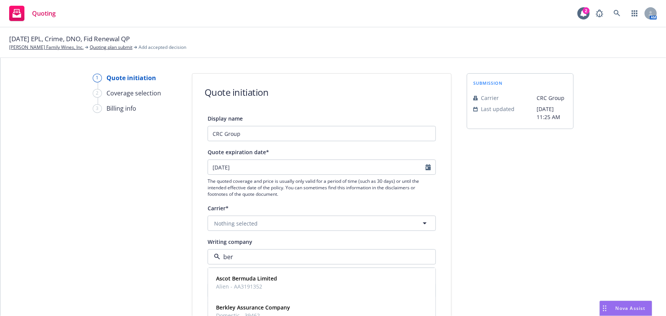
type input "[PERSON_NAME]"
click at [331, 312] on div "Berkley Insurance Company Domestic - 32603" at bounding box center [321, 311] width 217 height 19
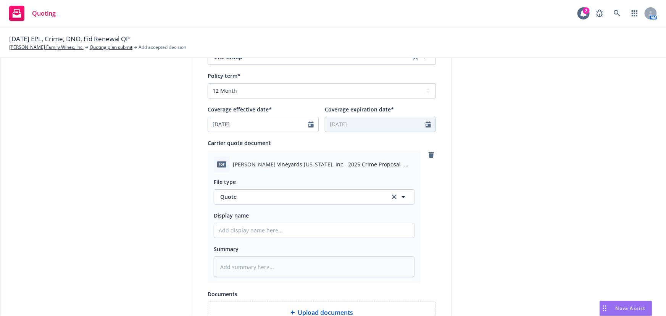
scroll to position [312, 0]
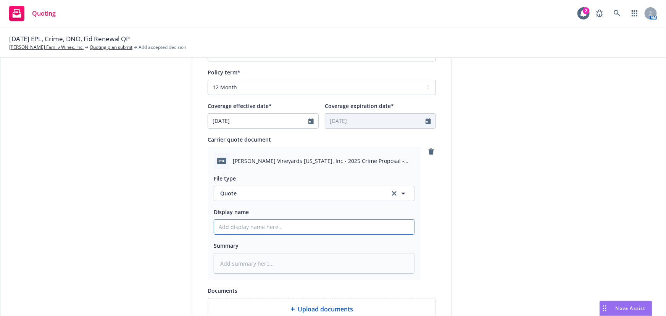
click at [229, 228] on input "Display name" at bounding box center [314, 227] width 200 height 14
type textarea "x"
type input "B"
type textarea "x"
type input "Be"
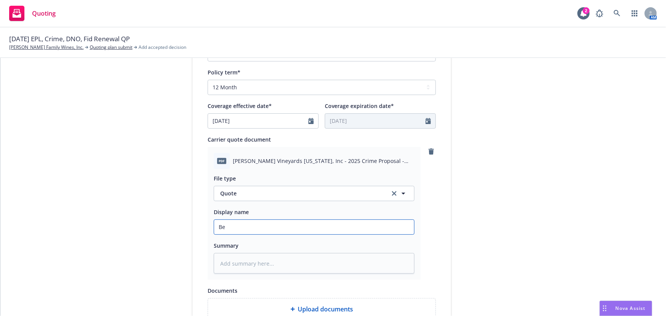
type textarea "x"
type input "Ber"
type textarea "x"
type input "[PERSON_NAME]"
type textarea "x"
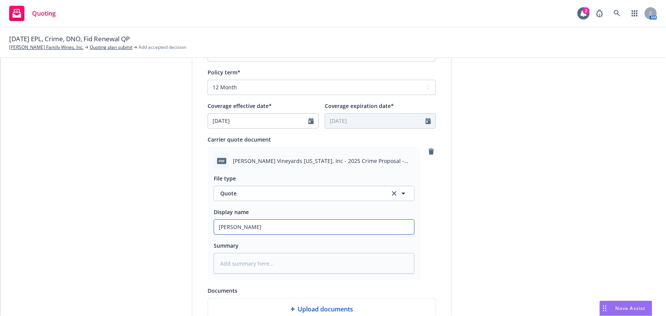
type input "Berkl"
type textarea "x"
type input "Berkle"
type textarea "x"
type input "Berkley"
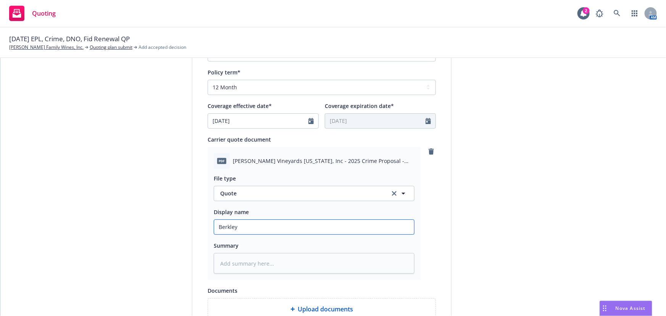
type textarea "x"
type input "Berkley"
type textarea "x"
type input "Berkley q"
type textarea "x"
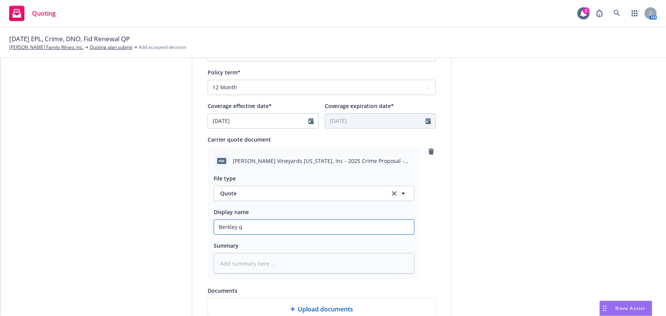
type input "Berkley qu"
type textarea "x"
type input "Berkley quo"
type textarea "x"
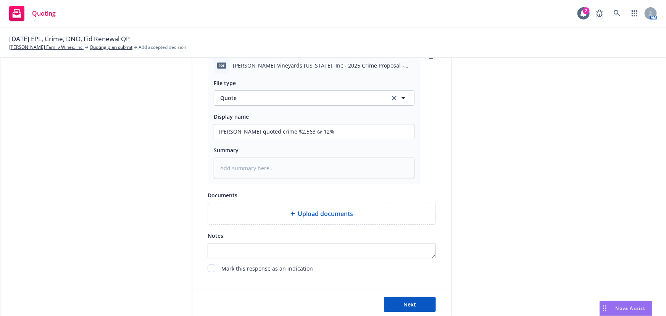
scroll to position [416, 0]
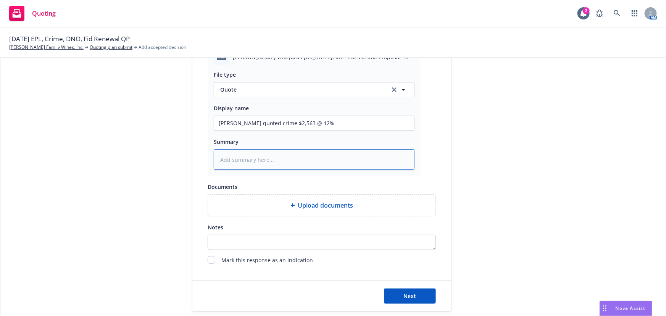
drag, startPoint x: 271, startPoint y: 153, endPoint x: 452, endPoint y: 161, distance: 181.3
click at [271, 153] on textarea at bounding box center [314, 159] width 201 height 21
click at [398, 294] on button "Next" at bounding box center [410, 295] width 52 height 15
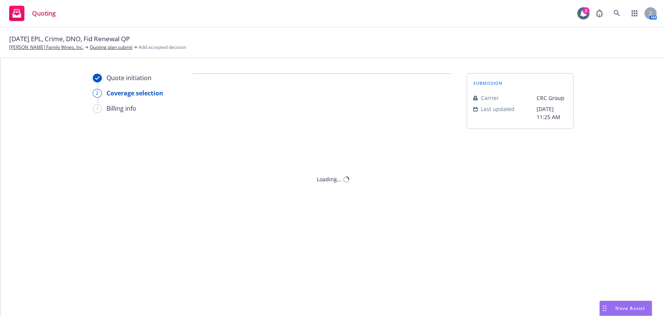
scroll to position [0, 0]
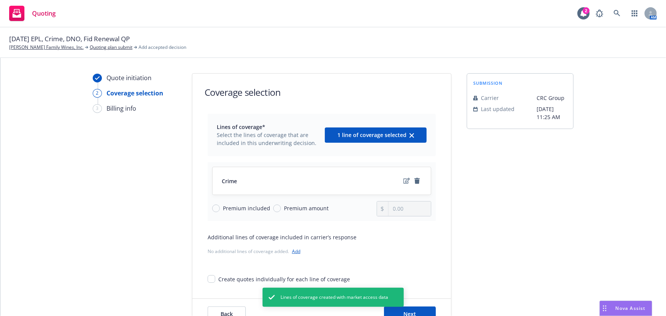
click at [284, 208] on span "Premium amount" at bounding box center [306, 208] width 45 height 8
click at [281, 208] on input "Premium amount" at bounding box center [277, 208] width 8 height 8
click at [398, 212] on input "0.00" at bounding box center [409, 208] width 42 height 14
drag, startPoint x: 427, startPoint y: 207, endPoint x: 354, endPoint y: 199, distance: 73.3
click at [355, 199] on div "Crime Premium included Premium amount 0.00" at bounding box center [321, 191] width 228 height 59
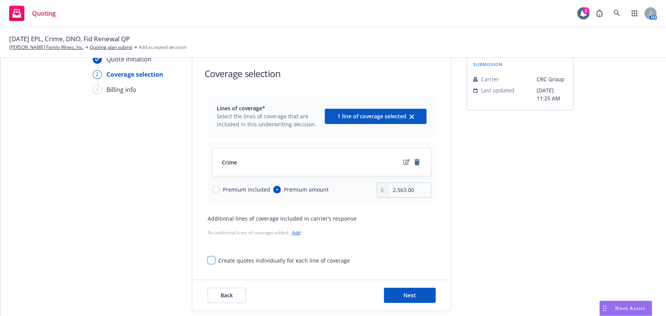
scroll to position [28, 0]
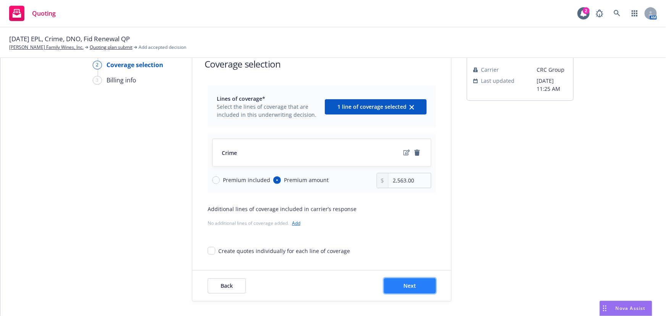
click at [406, 289] on button "Next" at bounding box center [410, 285] width 52 height 15
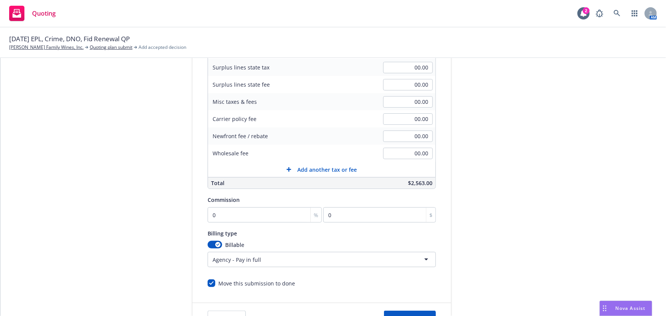
scroll to position [132, 0]
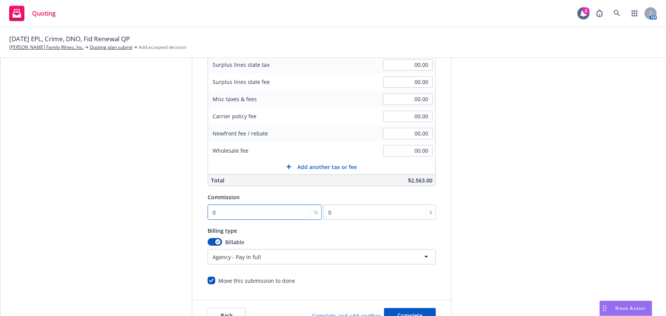
click at [209, 209] on input "0" at bounding box center [264, 211] width 114 height 15
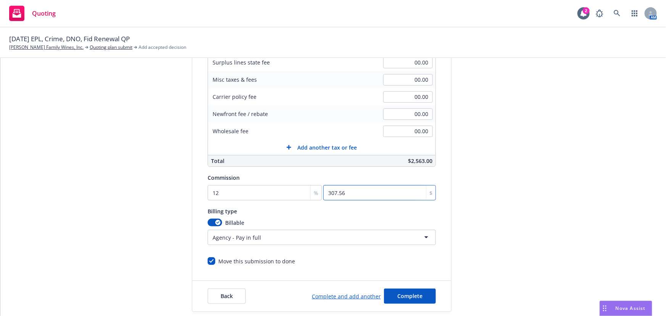
scroll to position [162, 0]
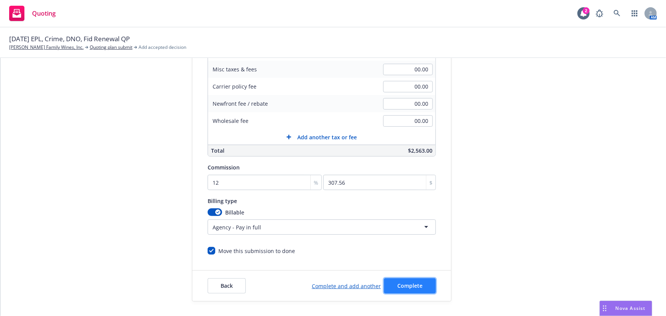
click at [399, 285] on span "Complete" at bounding box center [409, 285] width 25 height 7
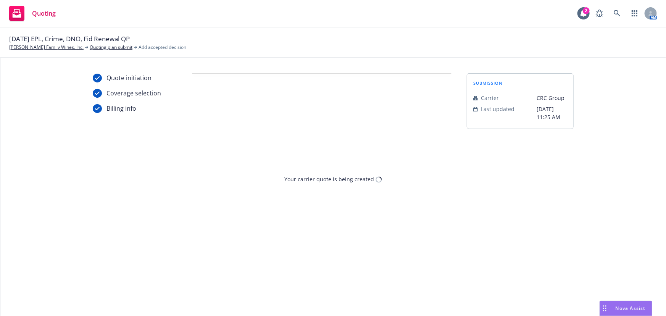
scroll to position [0, 0]
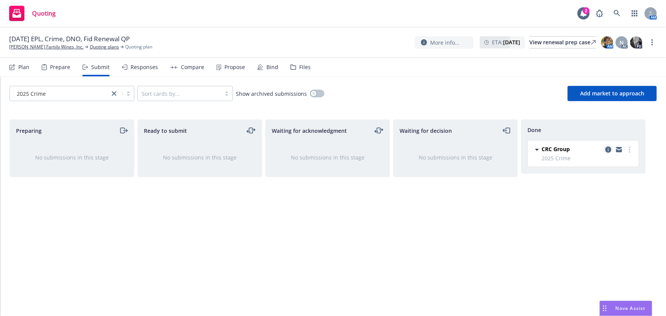
click at [609, 149] on icon "copy logging email" at bounding box center [608, 149] width 6 height 6
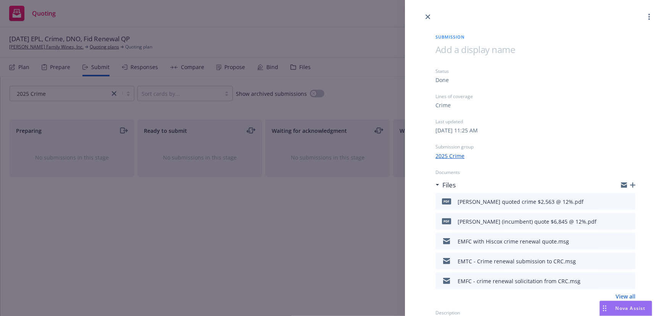
click at [630, 185] on icon "button" at bounding box center [632, 184] width 5 height 5
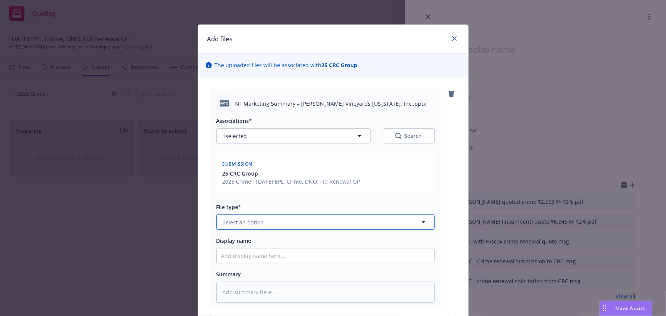
click at [236, 222] on span "Select an option" at bounding box center [243, 222] width 41 height 8
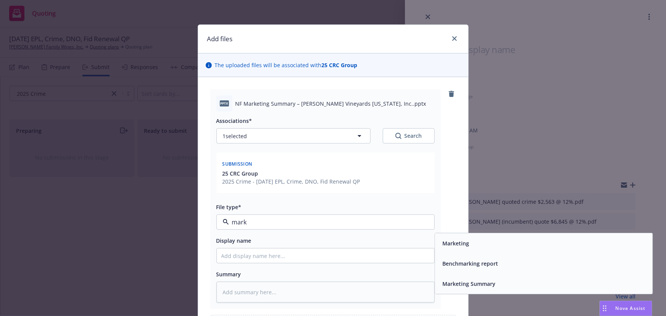
click at [468, 286] on span "Marketing Summary" at bounding box center [468, 284] width 53 height 8
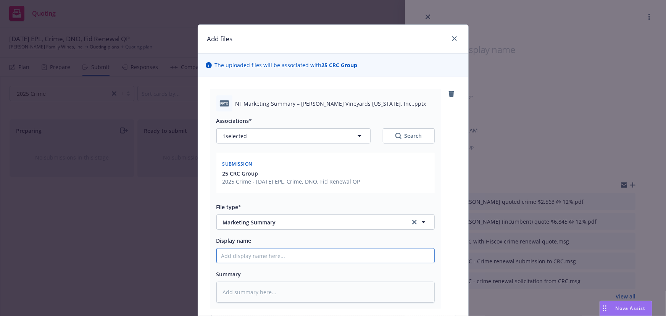
click at [260, 256] on input "Display name" at bounding box center [325, 255] width 217 height 14
click at [257, 257] on input "CRC managment liability marketing summary" at bounding box center [325, 255] width 217 height 14
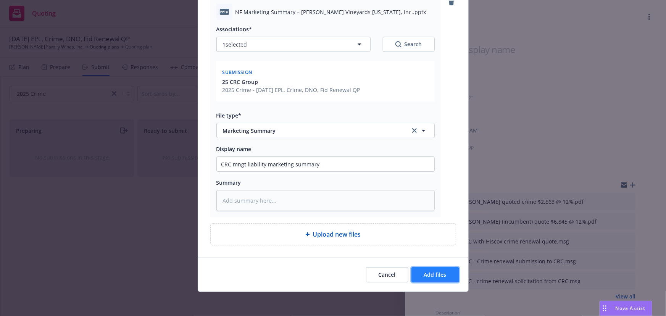
click at [440, 280] on button "Add files" at bounding box center [435, 274] width 48 height 15
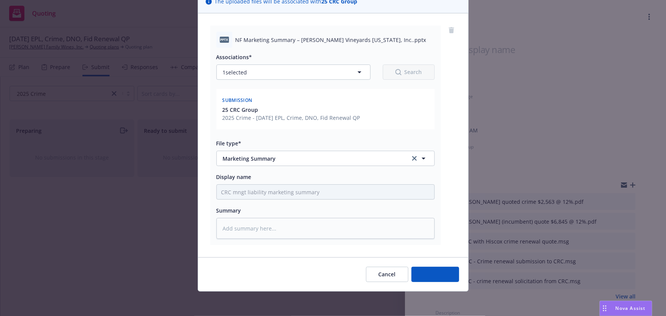
scroll to position [63, 0]
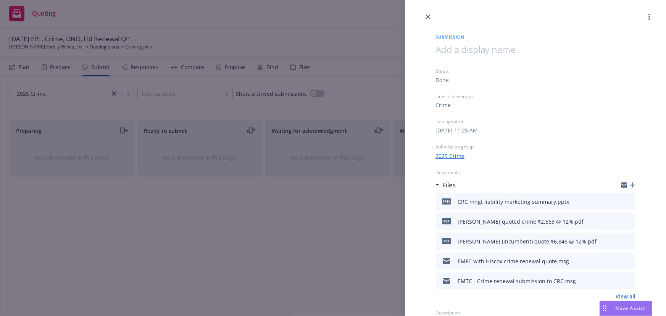
click at [630, 186] on icon "button" at bounding box center [632, 184] width 5 height 5
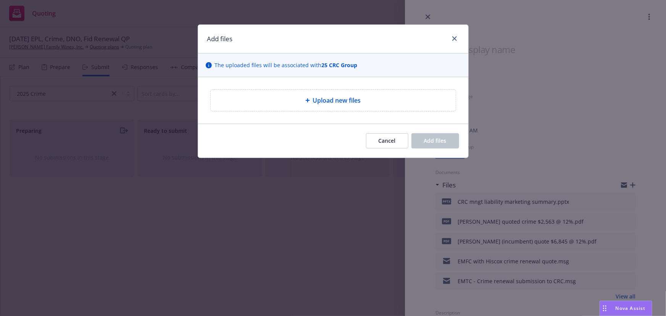
click at [305, 99] on div "Upload new files" at bounding box center [333, 100] width 246 height 22
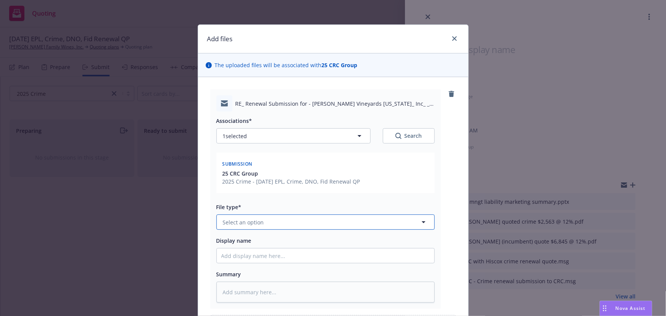
click at [267, 225] on button "Select an option" at bounding box center [325, 221] width 218 height 15
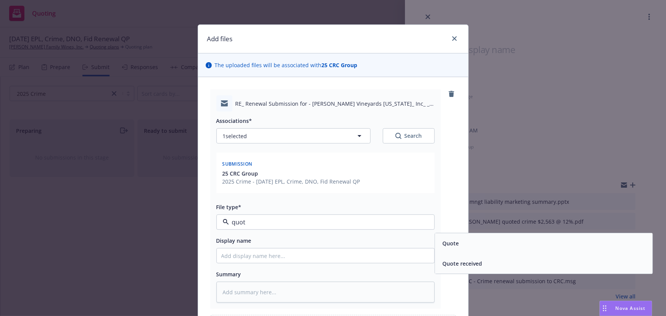
click at [435, 264] on div "Quote received" at bounding box center [542, 264] width 217 height 20
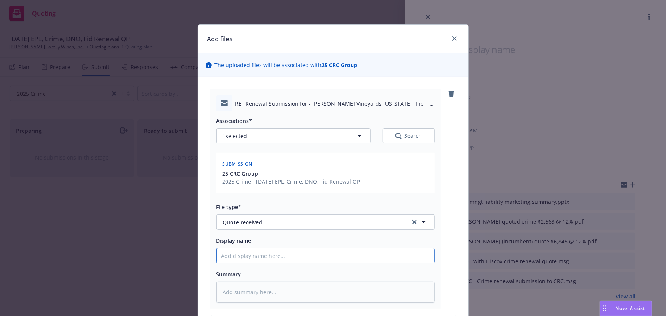
click at [255, 256] on input "Display name" at bounding box center [325, 255] width 217 height 14
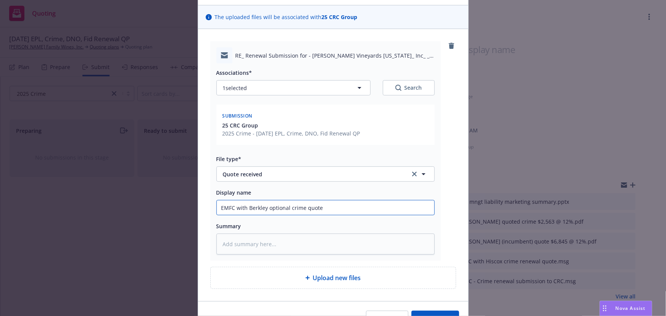
scroll to position [92, 0]
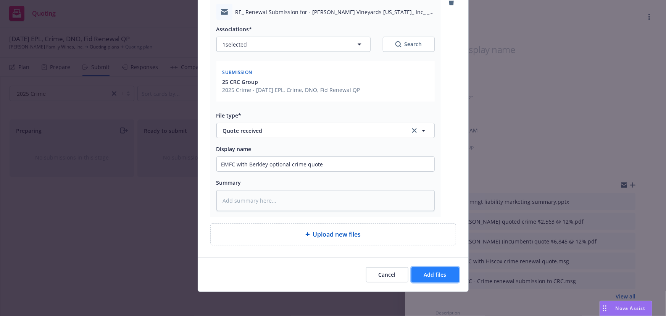
click at [429, 278] on button "Add files" at bounding box center [435, 274] width 48 height 15
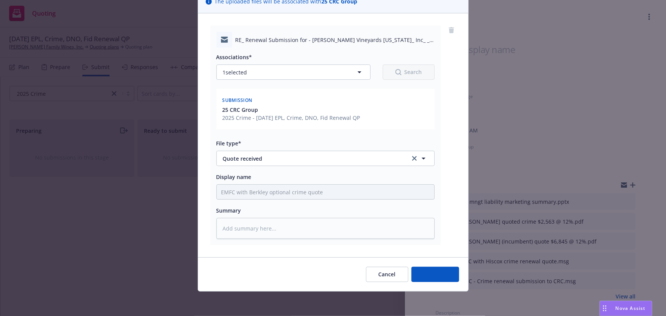
scroll to position [63, 0]
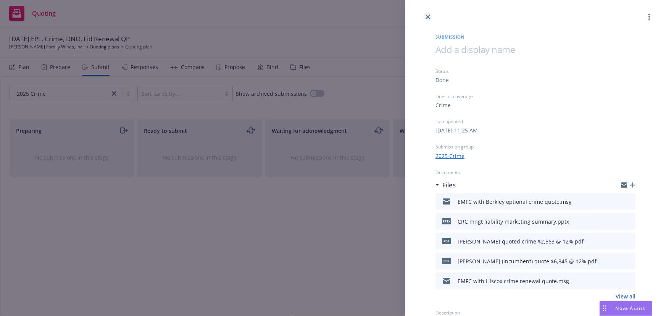
click at [427, 15] on icon "close" at bounding box center [427, 16] width 5 height 5
